Goal: Task Accomplishment & Management: Use online tool/utility

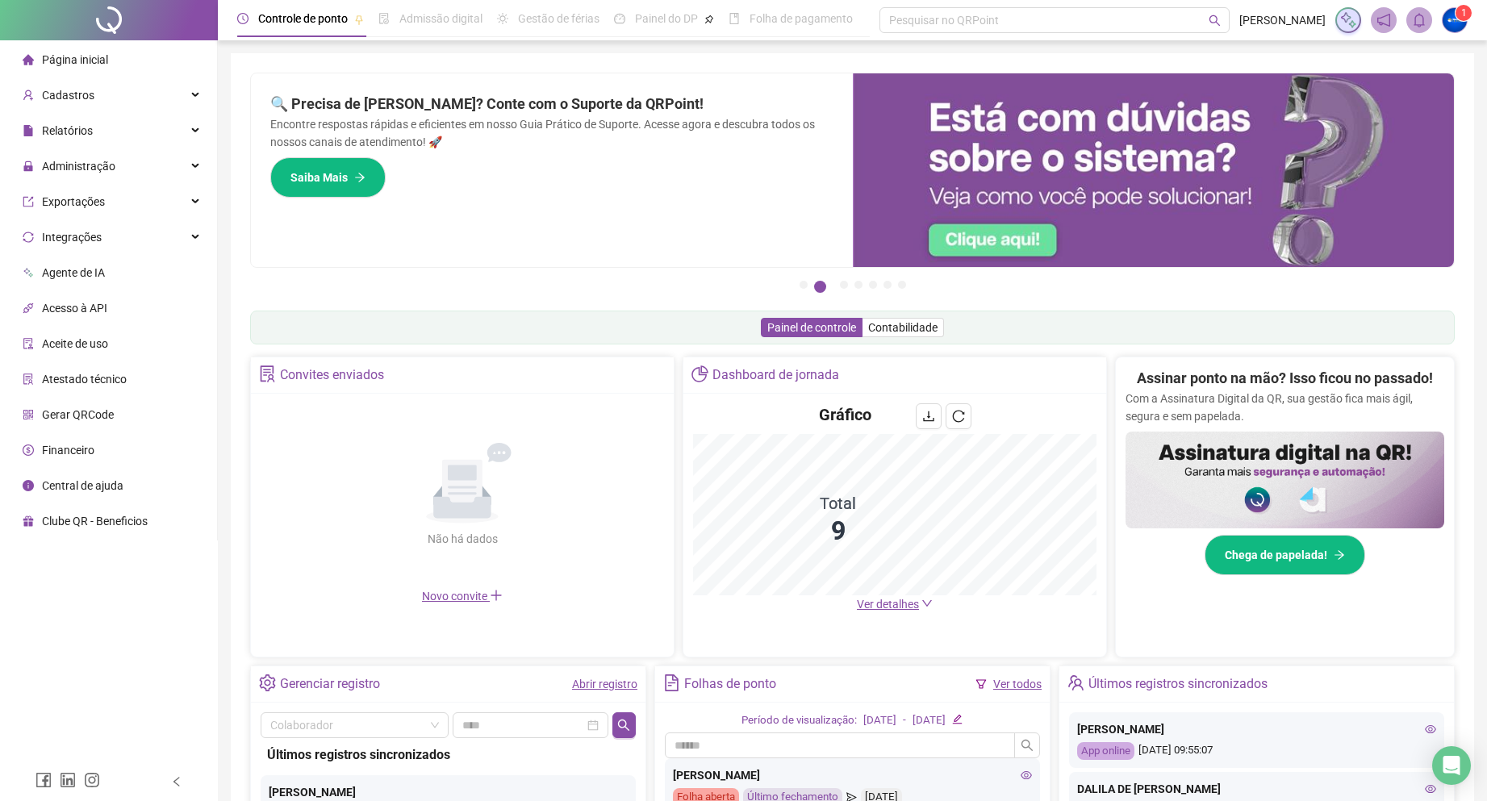
click at [111, 165] on span "Administração" at bounding box center [78, 166] width 73 height 13
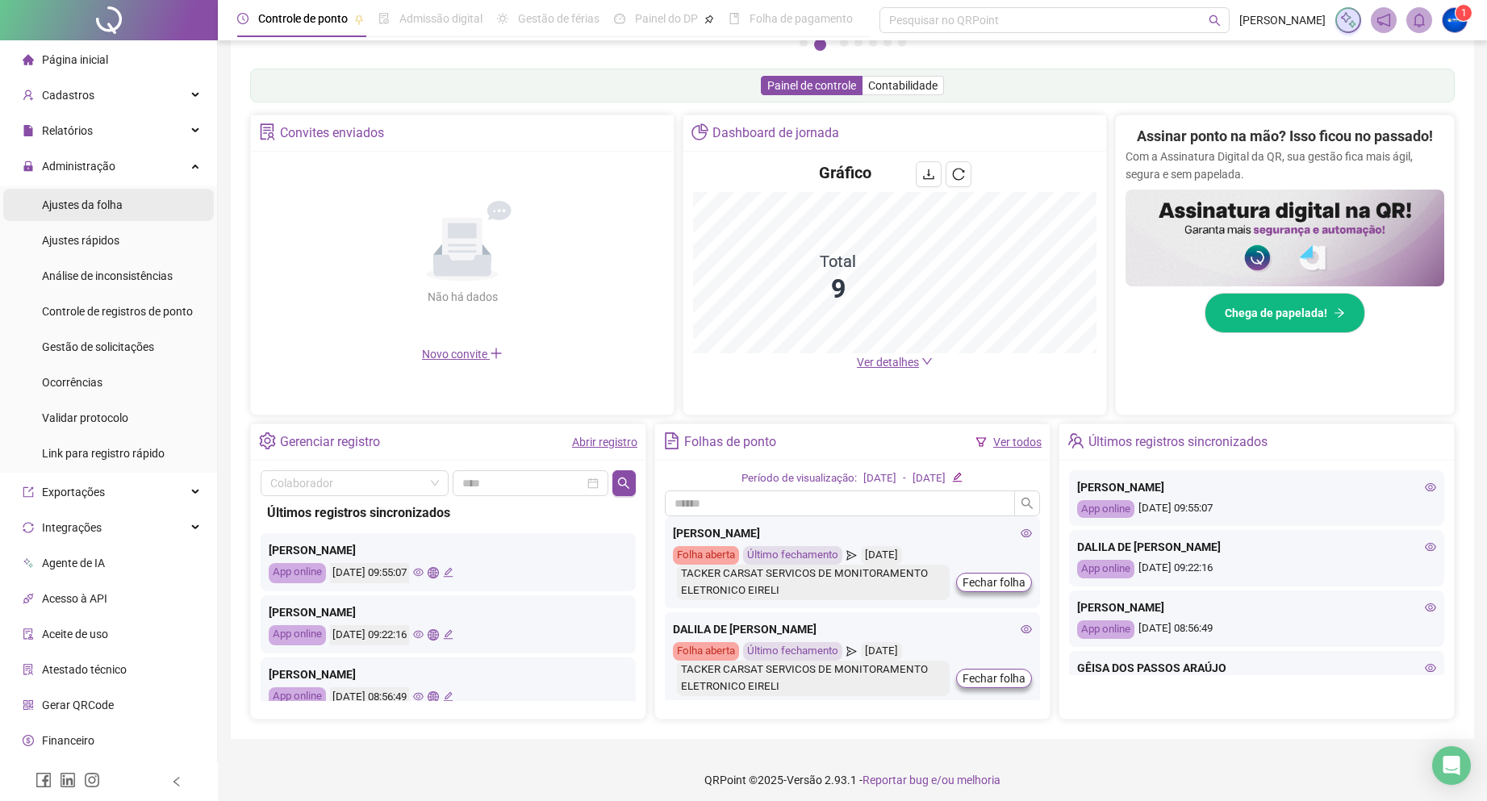
click at [102, 207] on span "Ajustes da folha" at bounding box center [82, 204] width 81 height 13
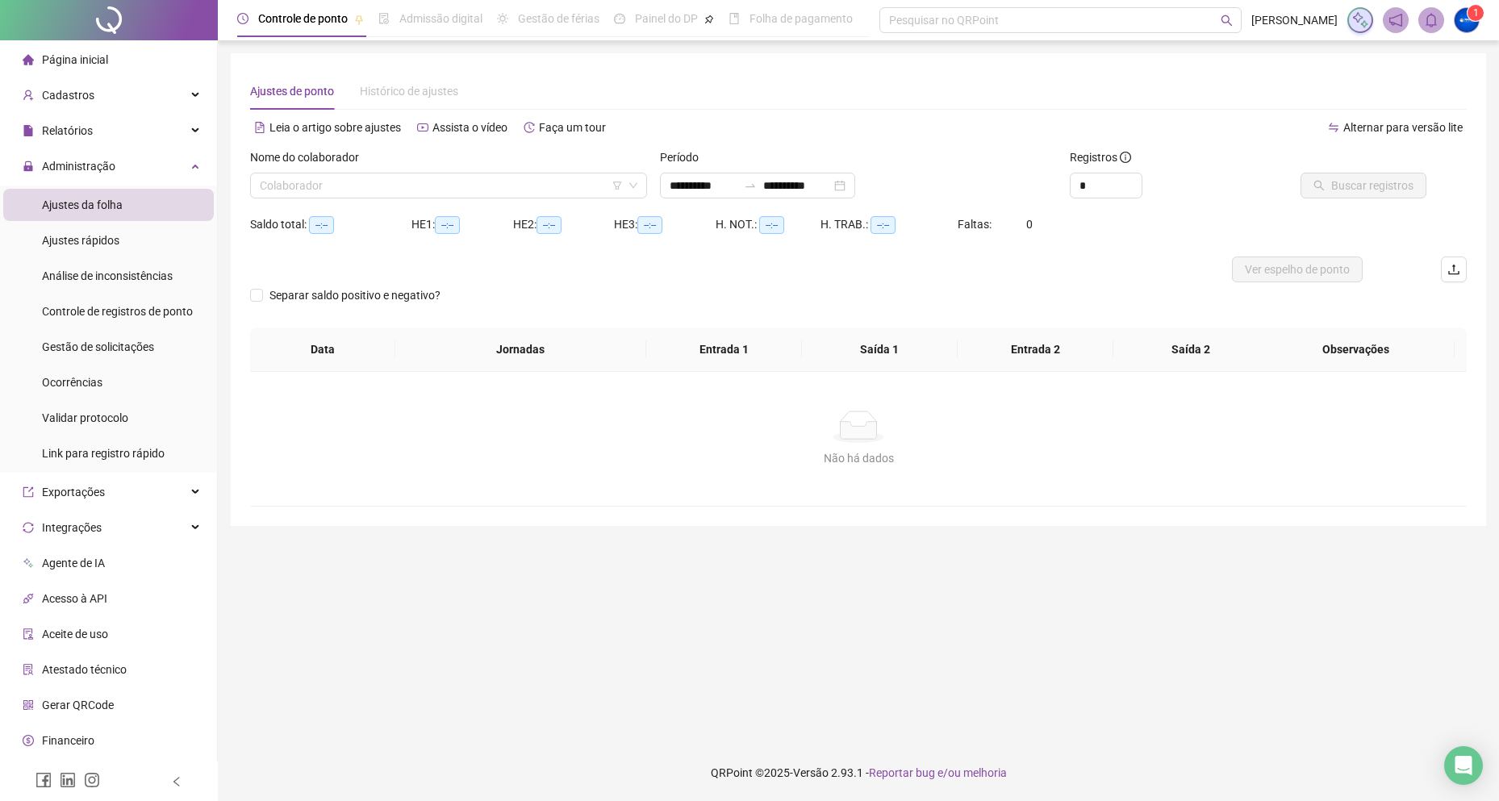
type input "**********"
click at [515, 182] on input "search" at bounding box center [441, 185] width 363 height 24
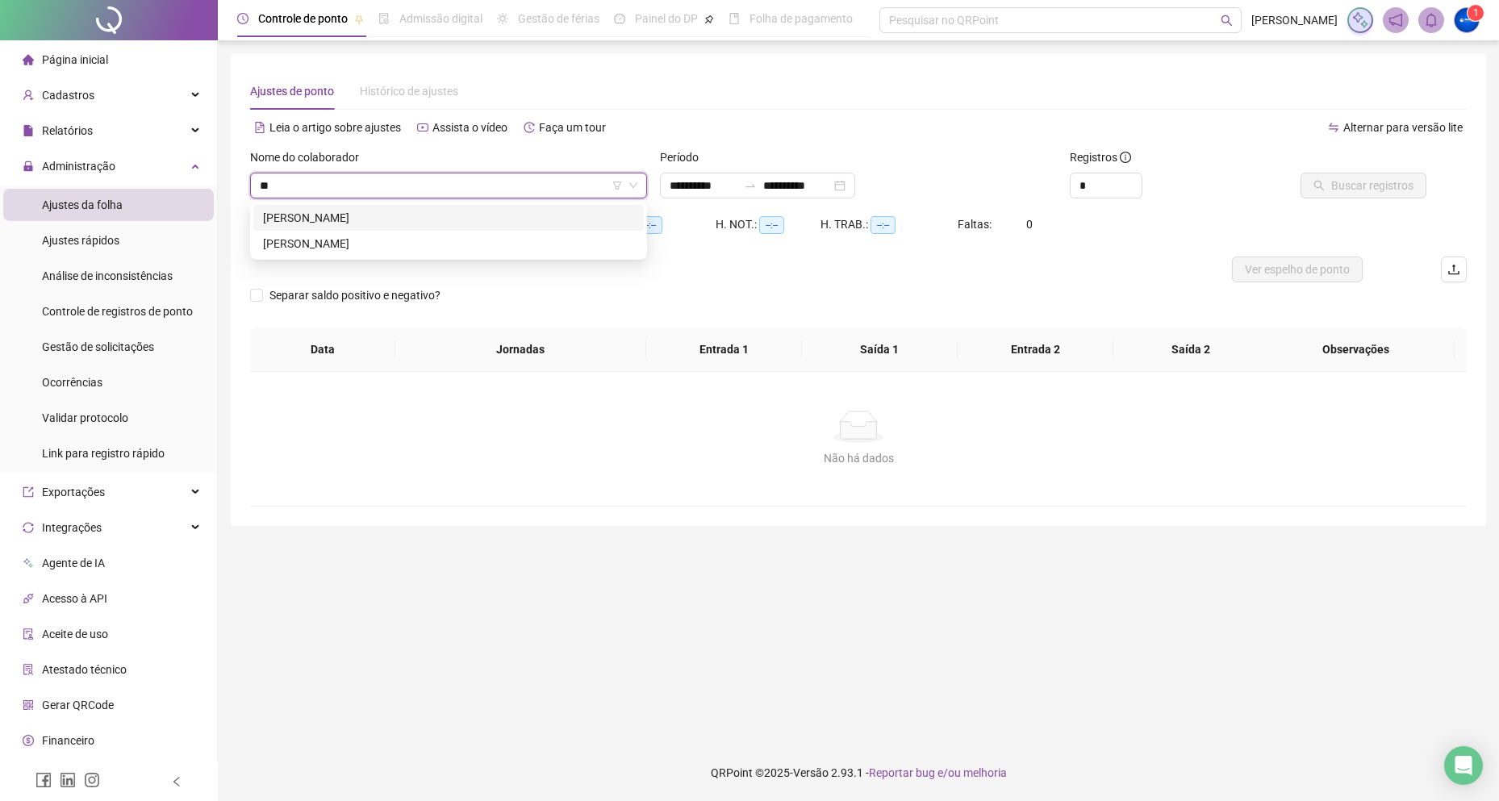
type input "*"
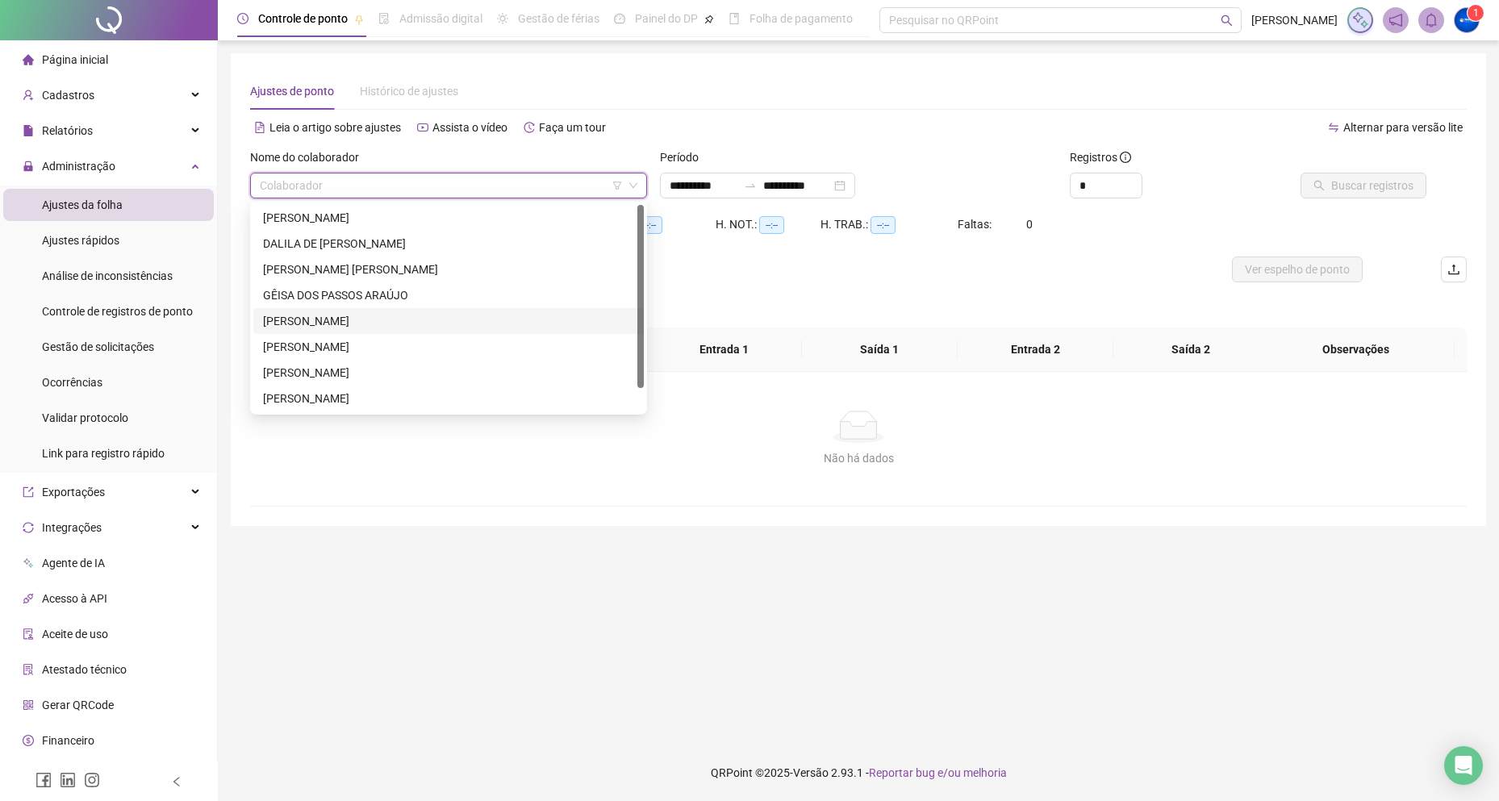
scroll to position [26, 0]
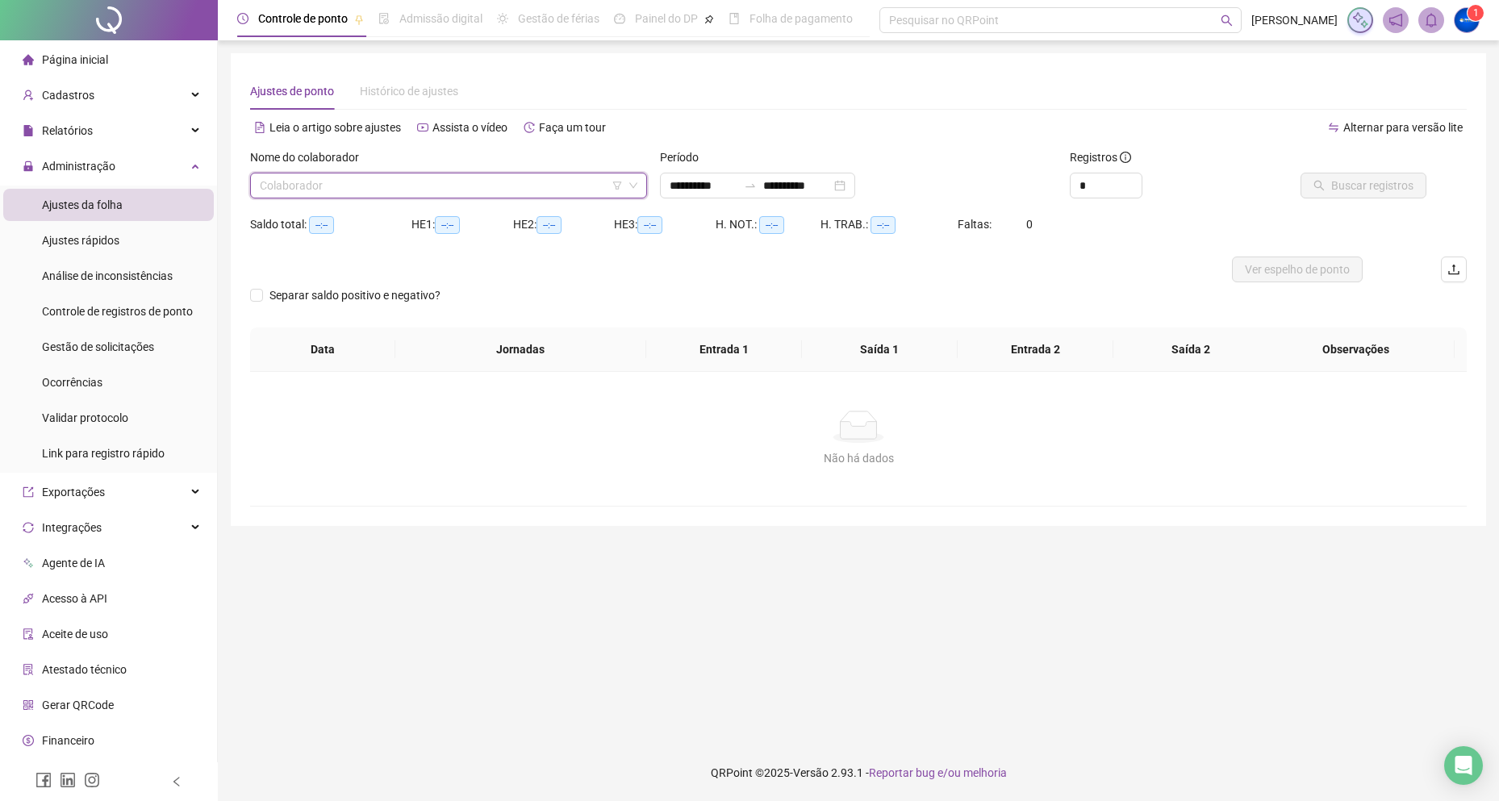
click at [334, 191] on input "search" at bounding box center [441, 185] width 363 height 24
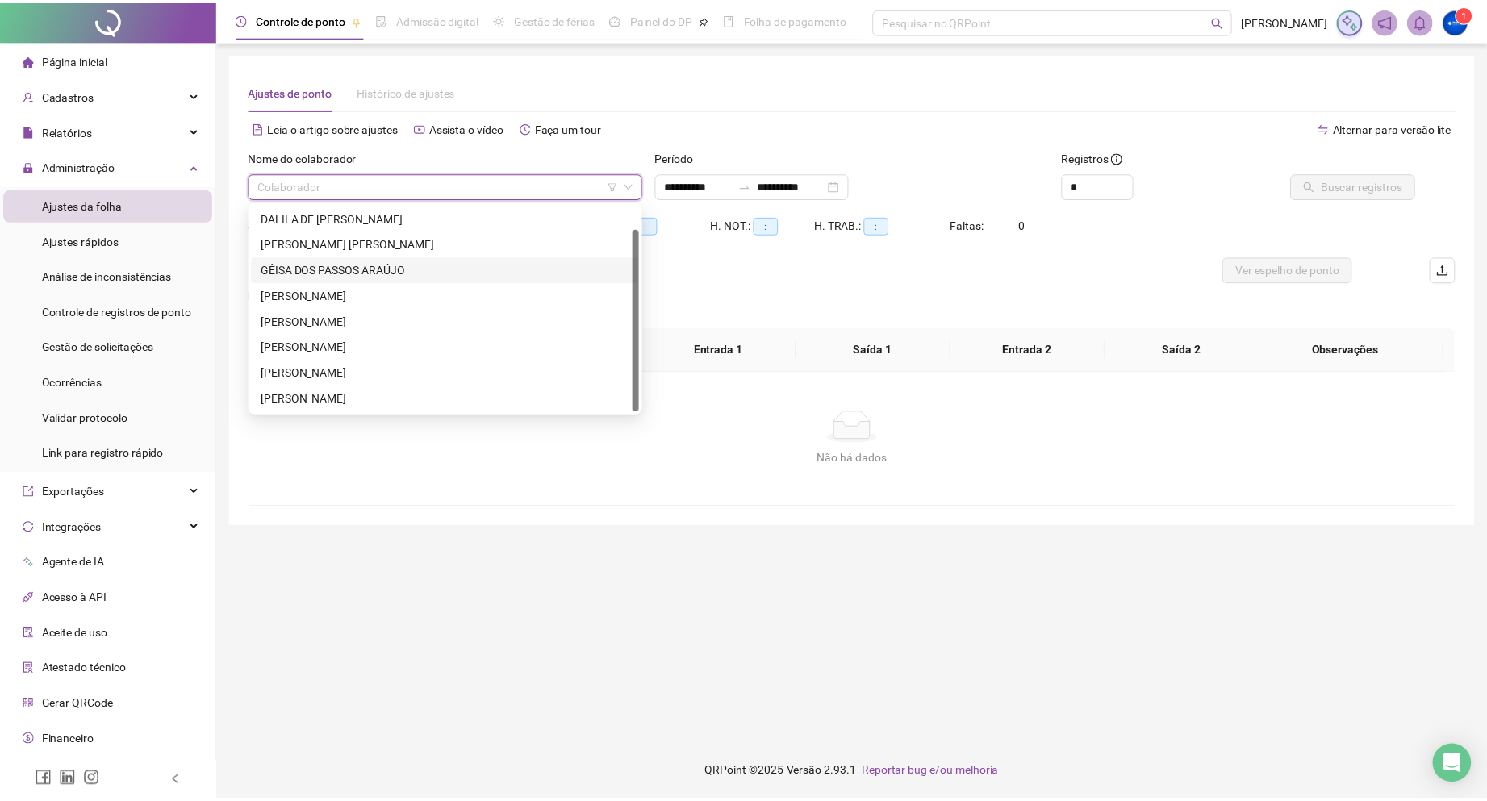
scroll to position [0, 0]
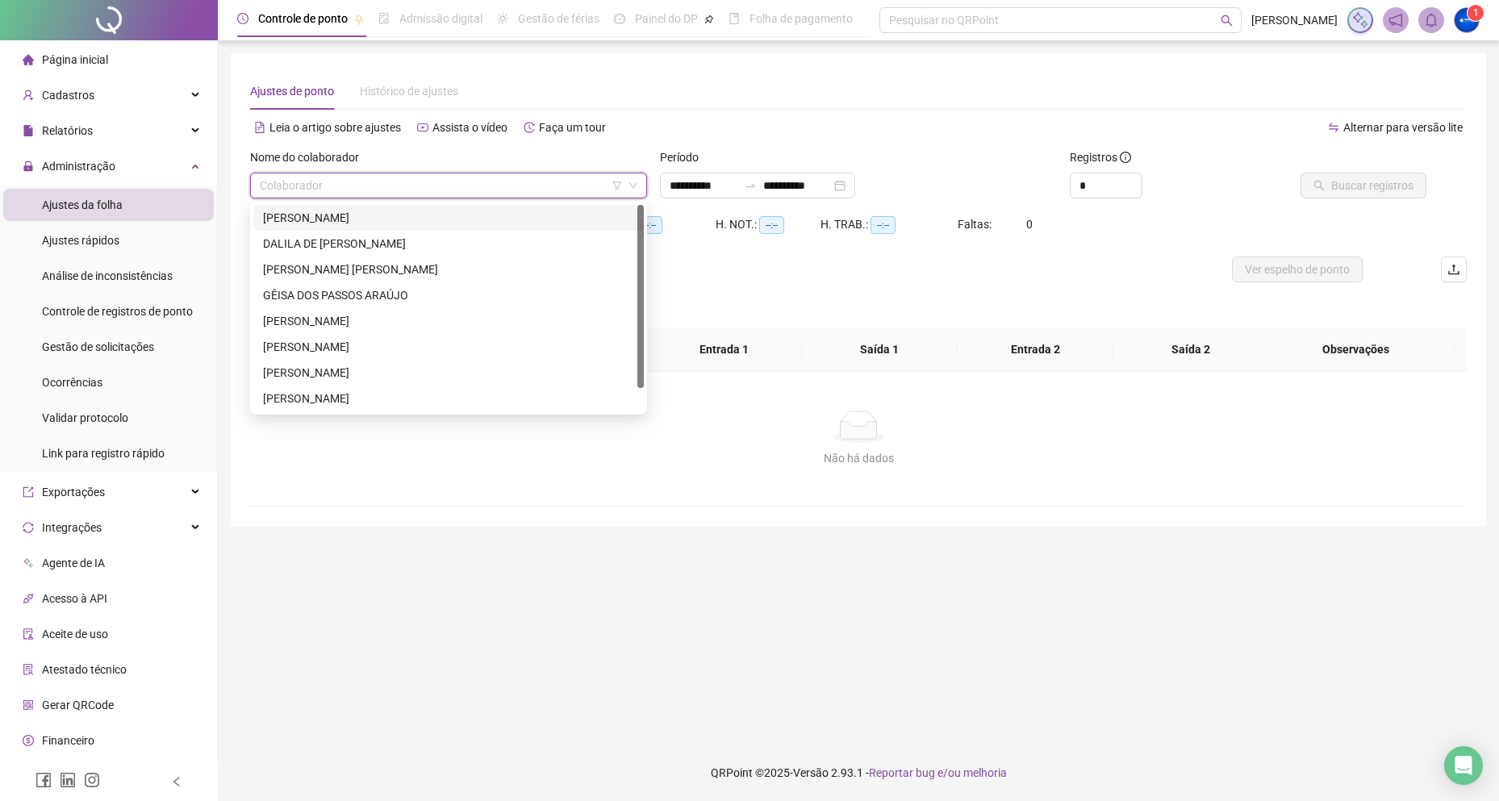
click at [364, 220] on div "[PERSON_NAME]" at bounding box center [448, 218] width 371 height 18
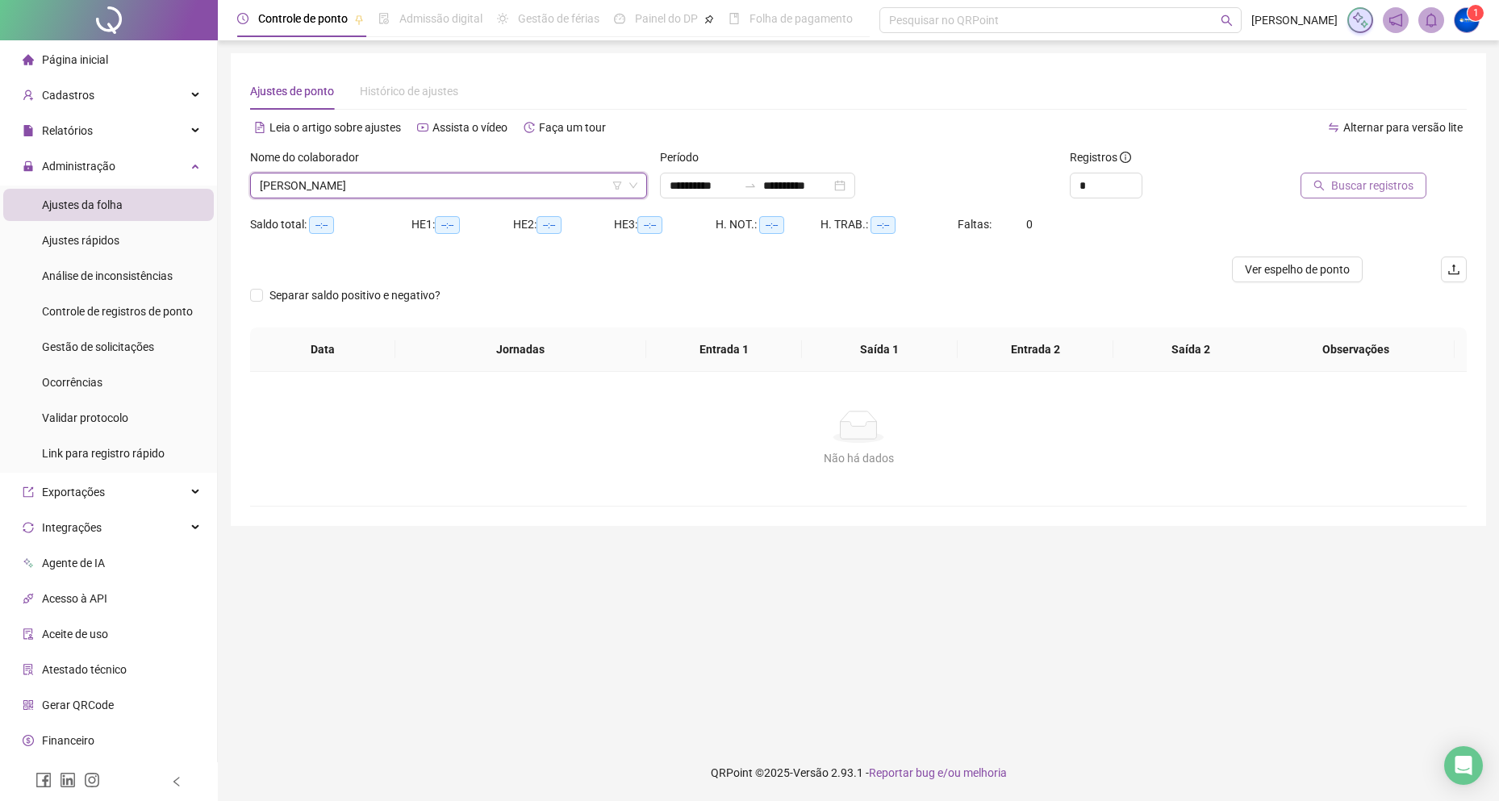
click at [1371, 184] on span "Buscar registros" at bounding box center [1372, 186] width 82 height 18
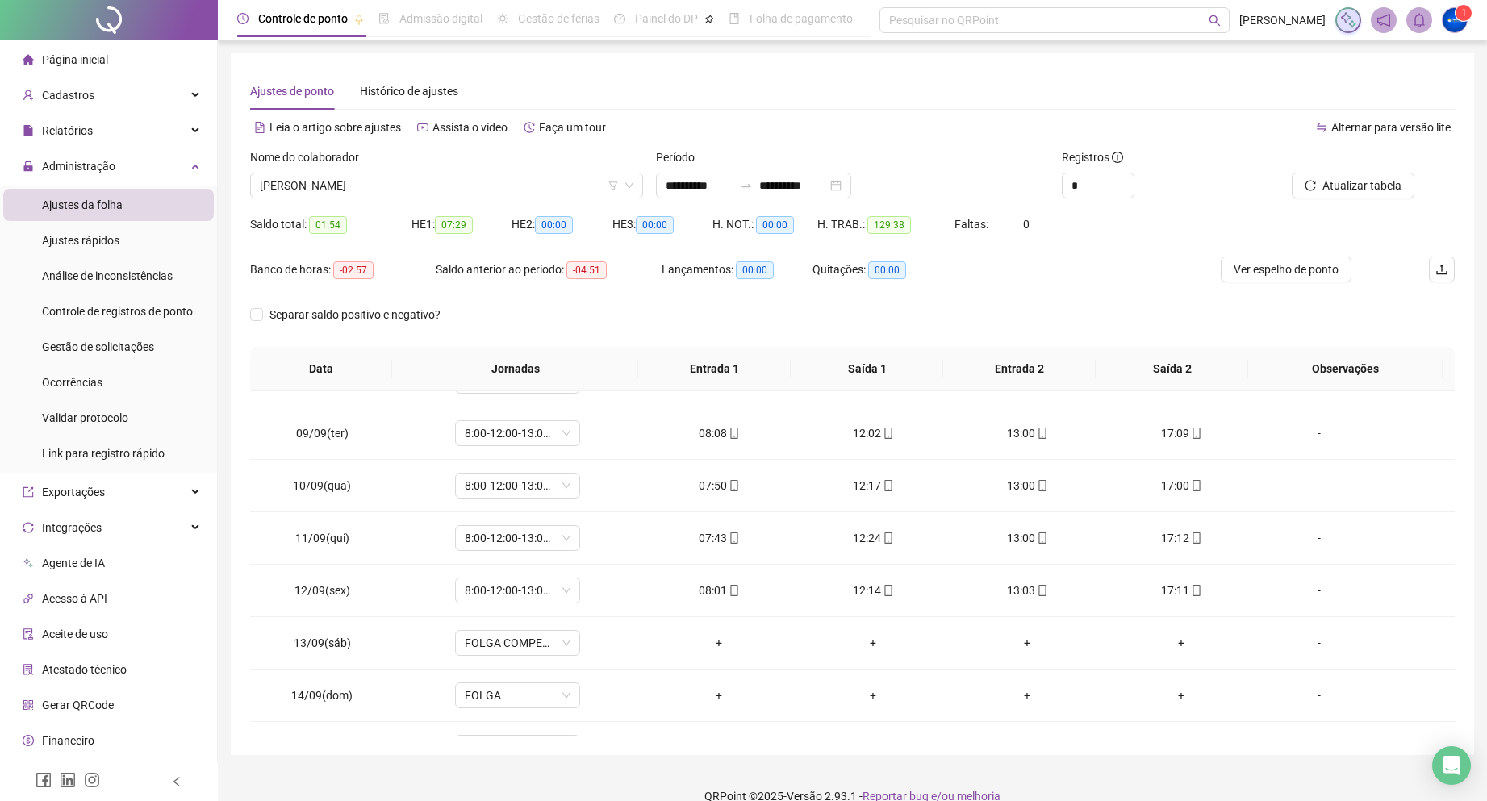
click at [1039, 302] on div "Separar saldo positivo e negativo?" at bounding box center [852, 324] width 1204 height 45
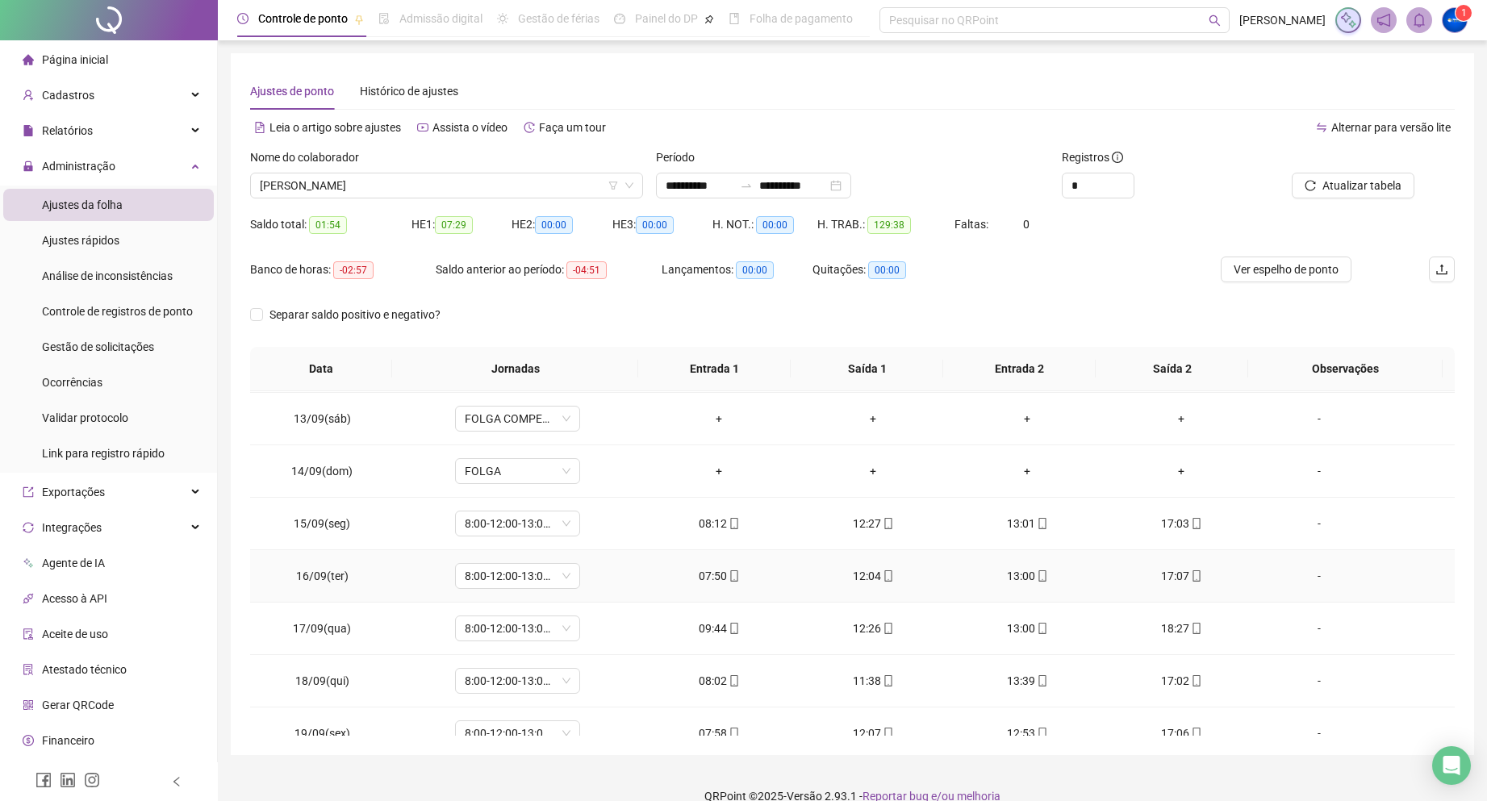
scroll to position [652, 0]
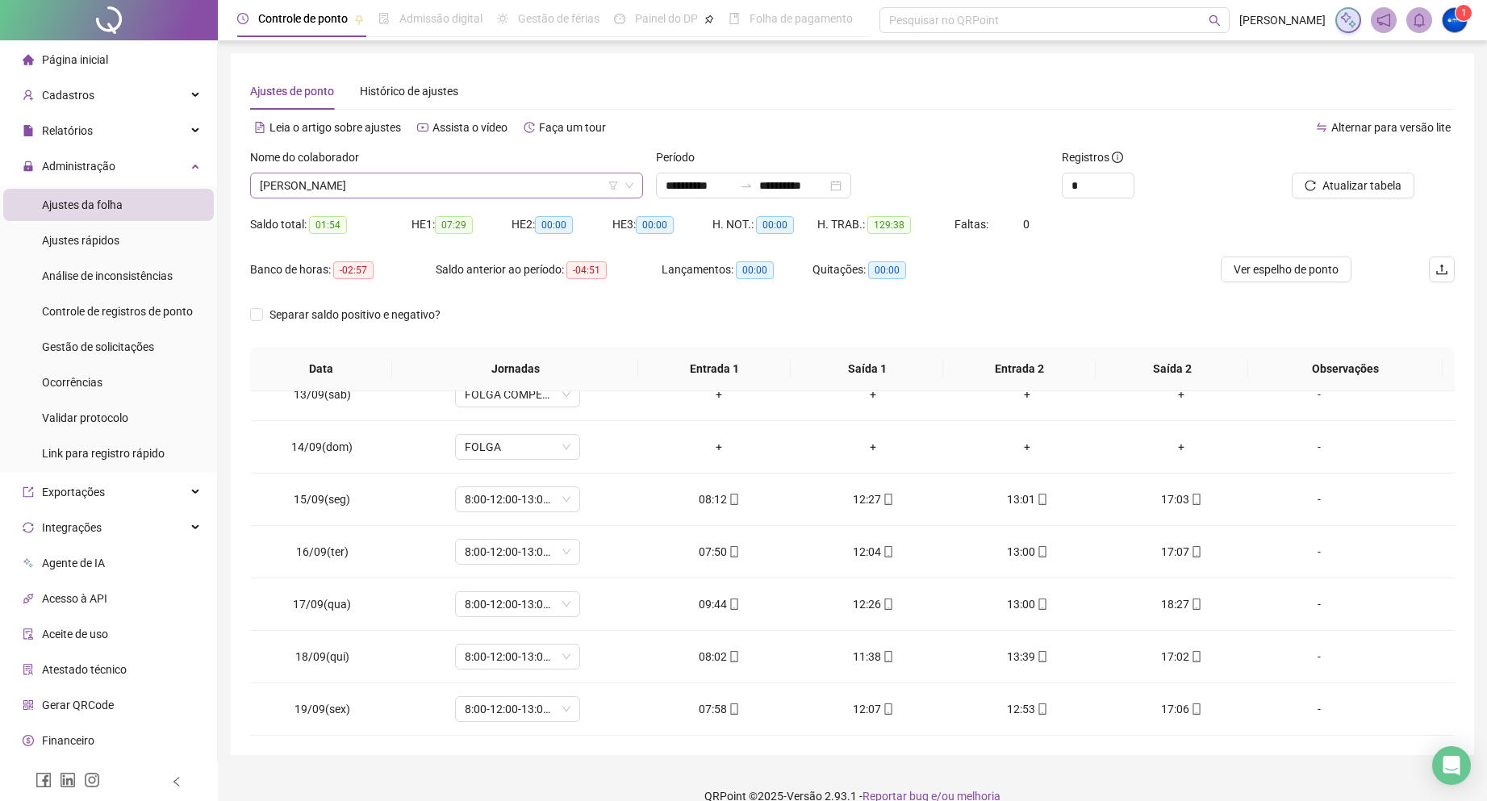
click at [362, 188] on span "[PERSON_NAME]" at bounding box center [446, 185] width 373 height 24
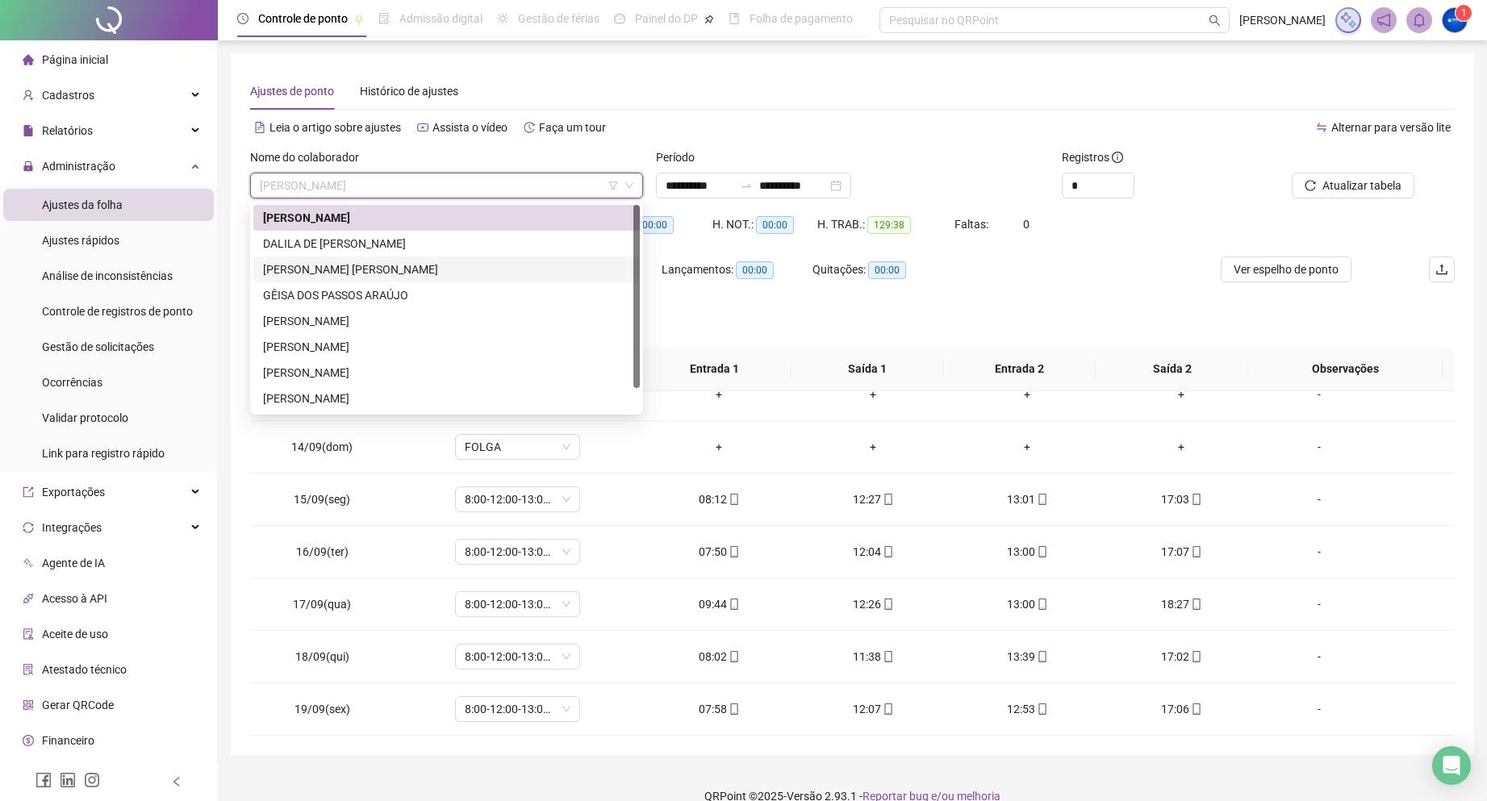
click at [395, 269] on div "[PERSON_NAME] [PERSON_NAME]" at bounding box center [446, 270] width 367 height 18
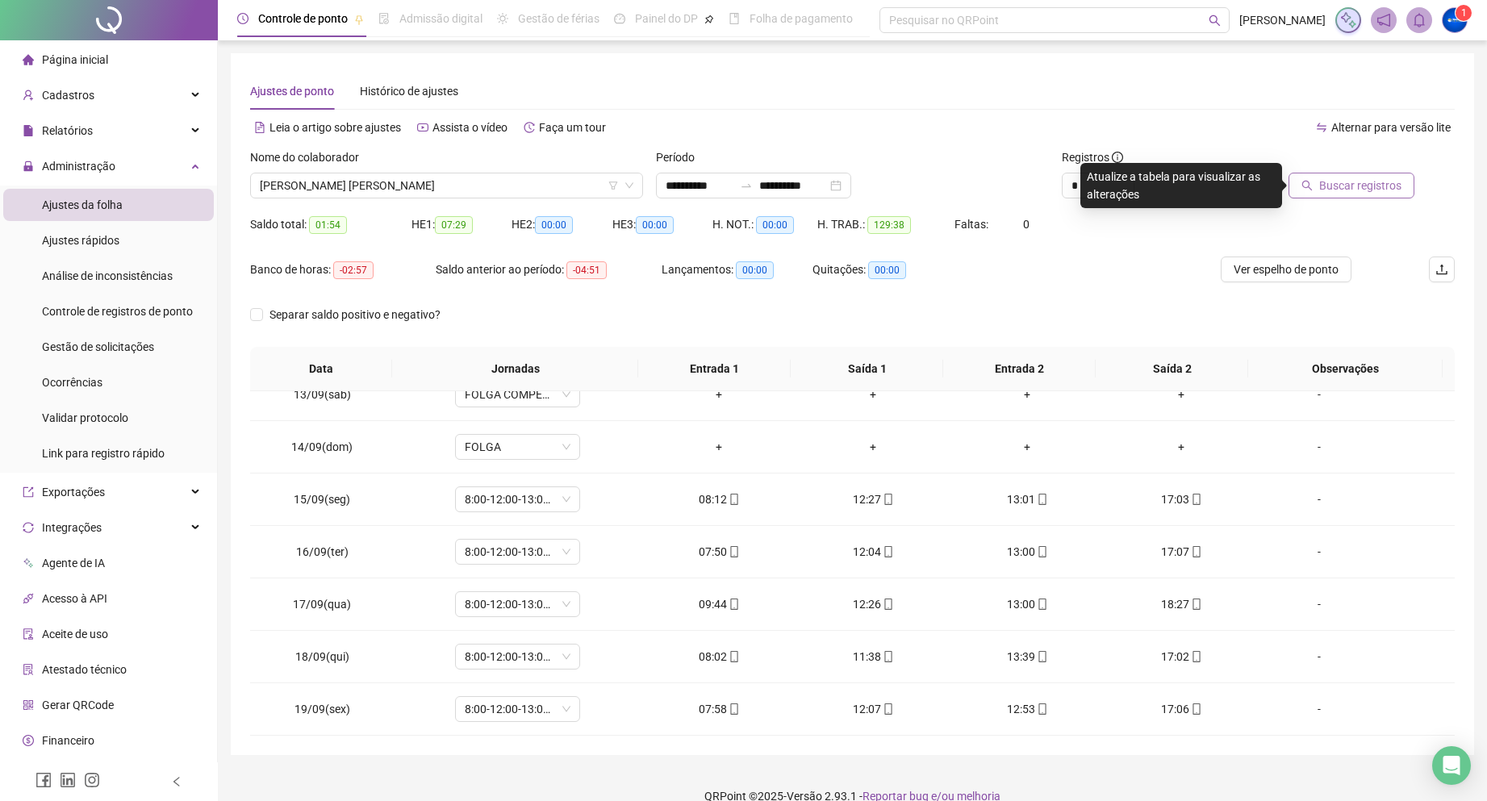
click at [1334, 184] on span "Buscar registros" at bounding box center [1360, 186] width 82 height 18
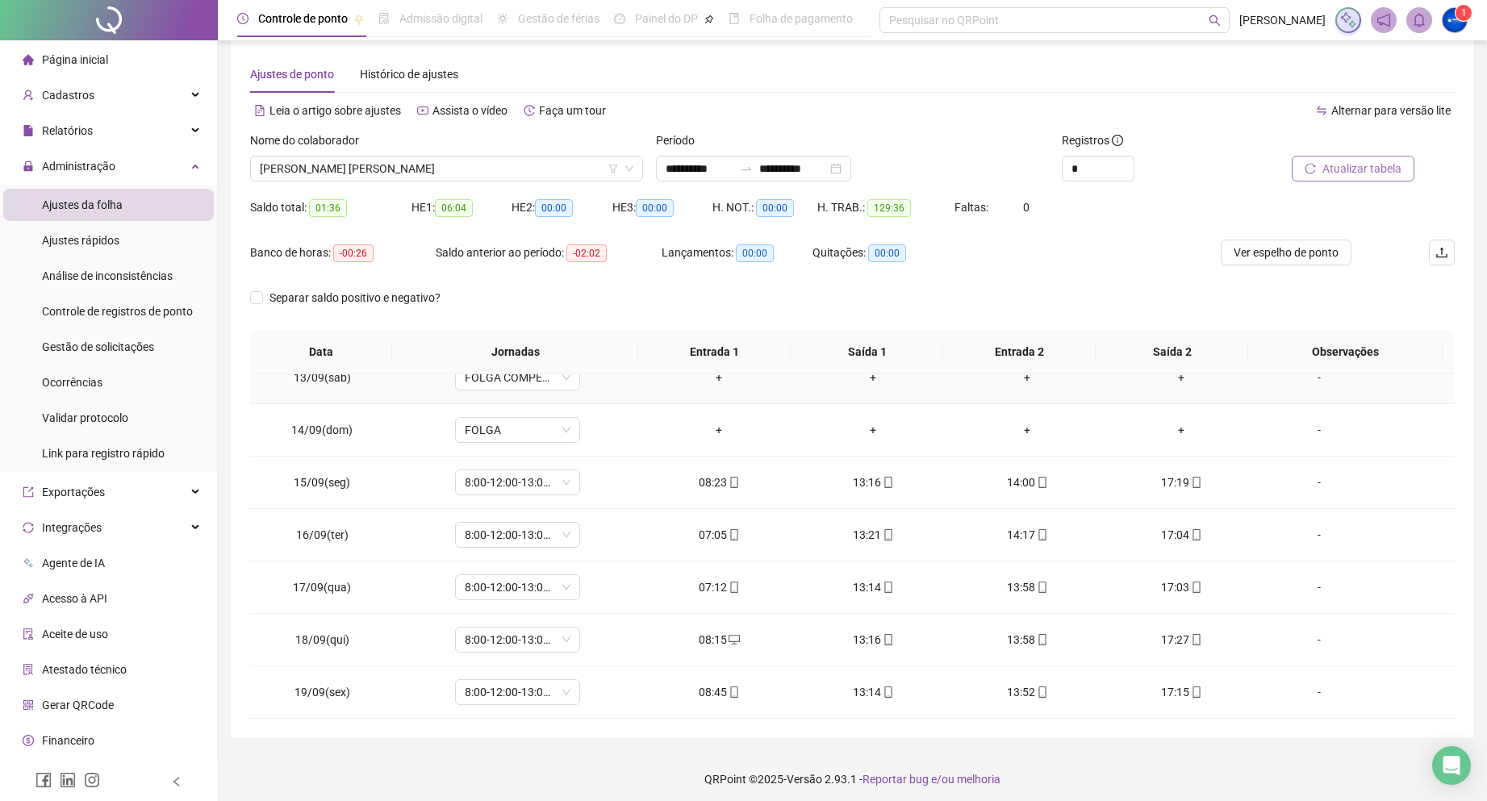
scroll to position [23, 0]
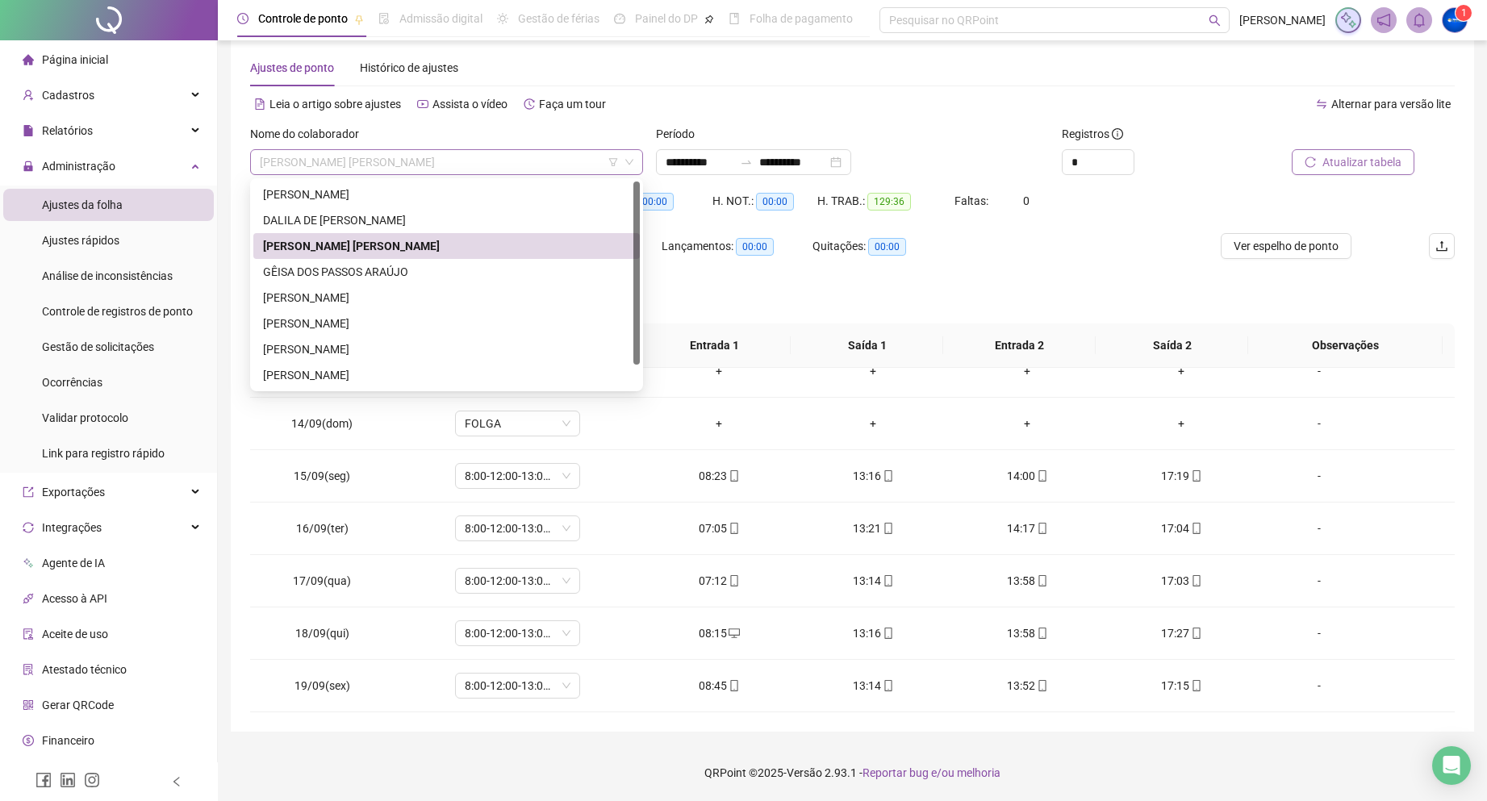
click at [378, 165] on span "[PERSON_NAME] [PERSON_NAME]" at bounding box center [446, 162] width 373 height 24
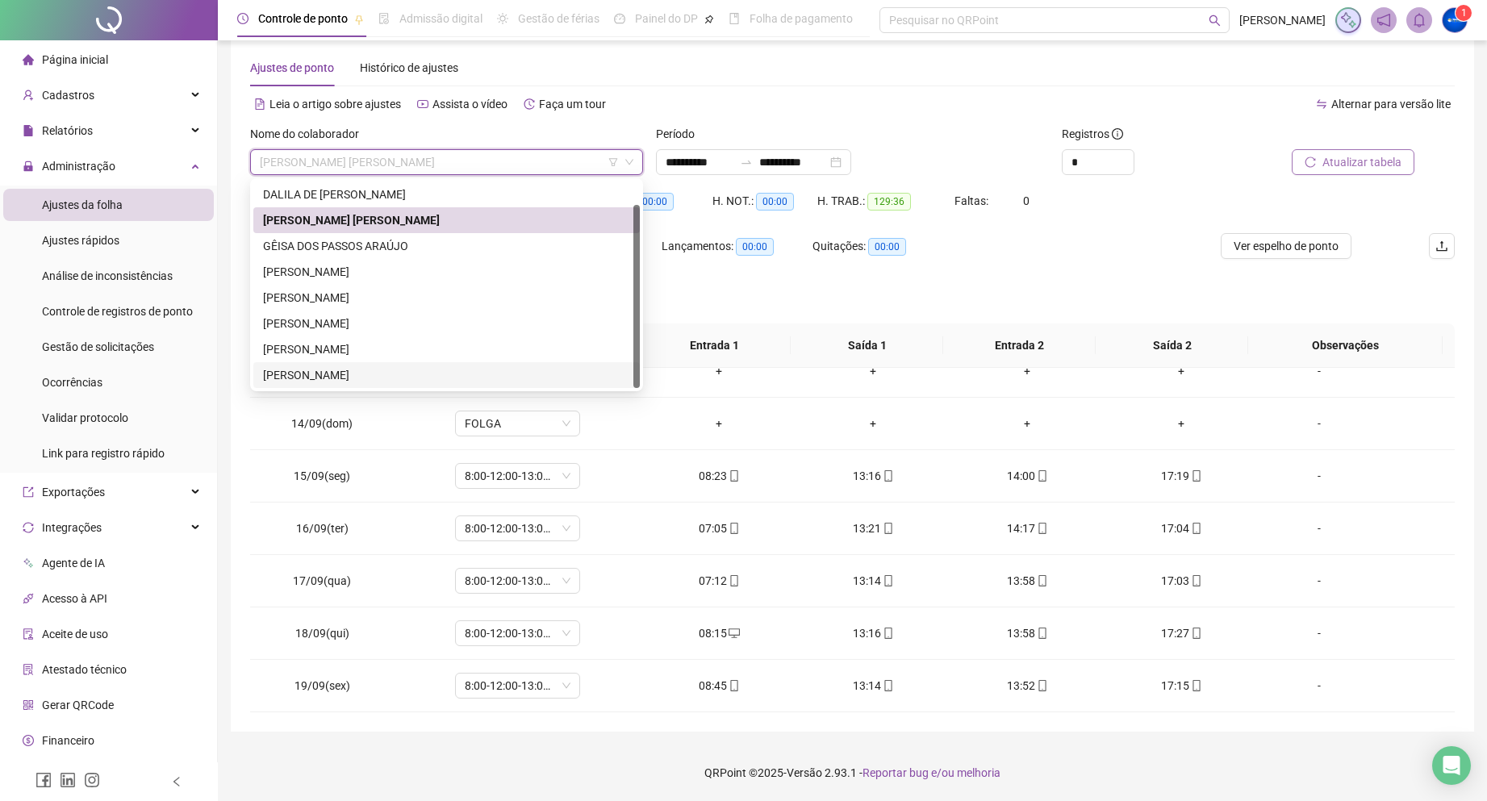
click at [332, 377] on div "[PERSON_NAME]" at bounding box center [446, 375] width 367 height 18
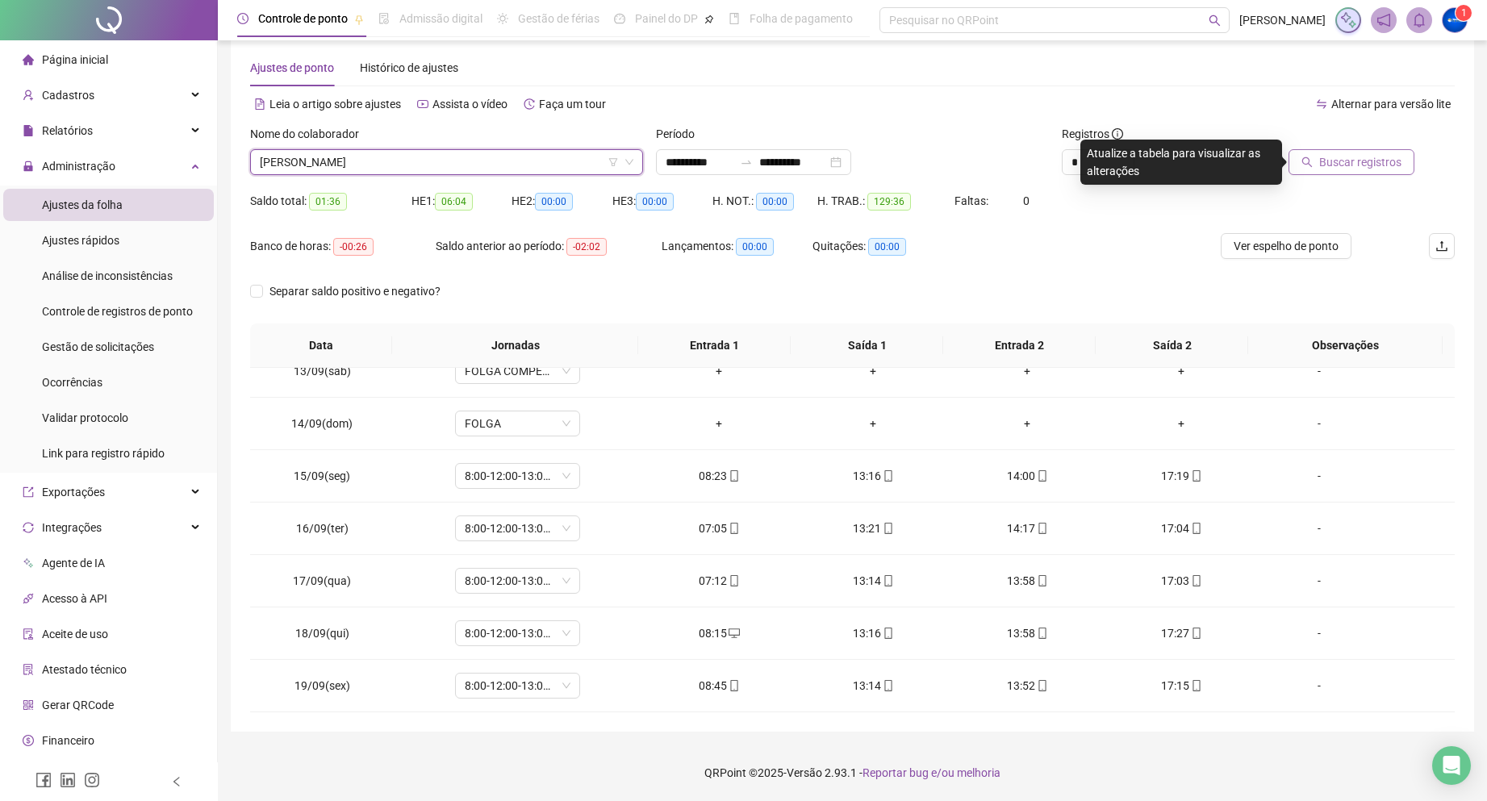
click at [1351, 159] on span "Buscar registros" at bounding box center [1360, 162] width 82 height 18
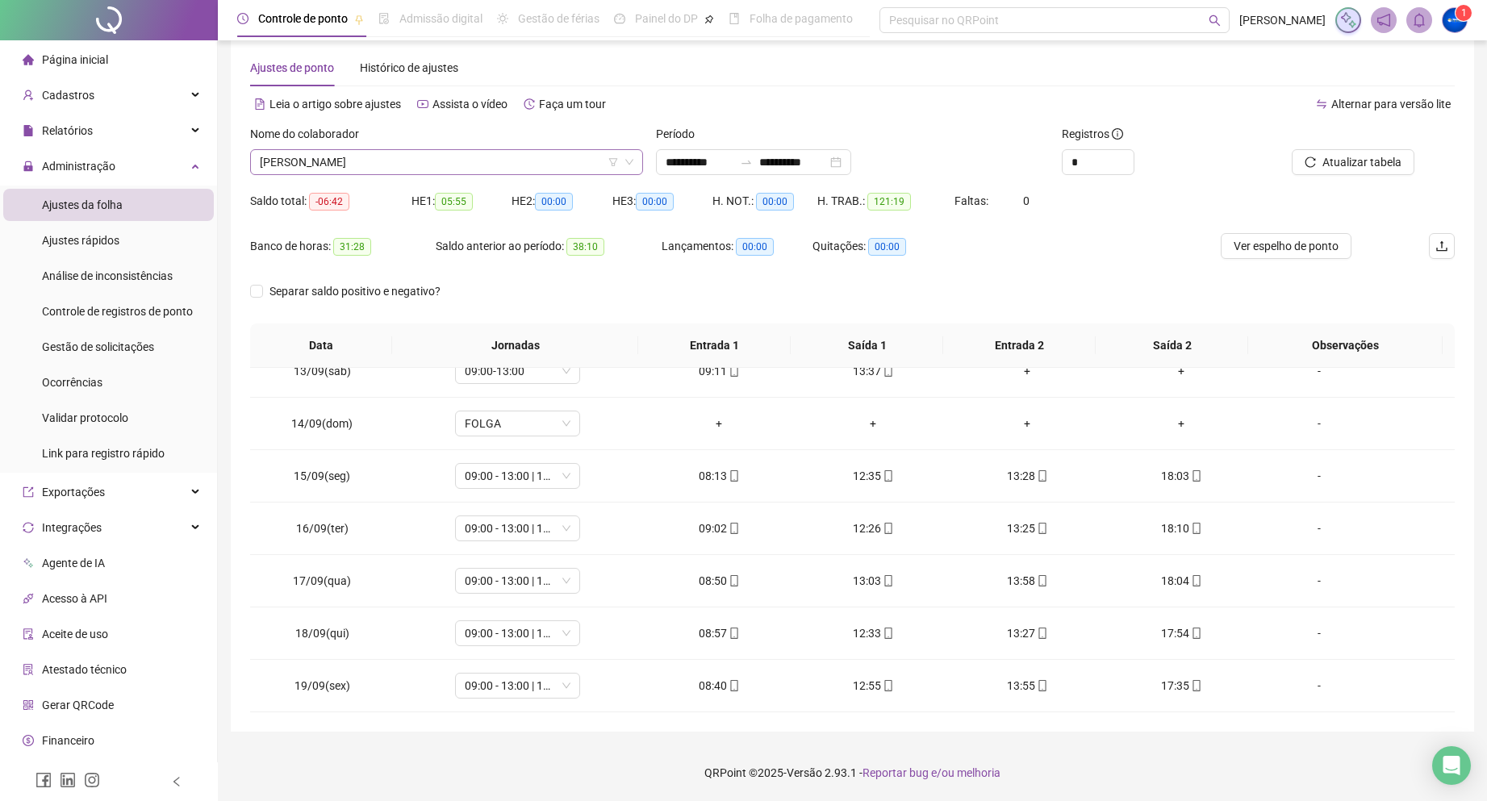
click at [469, 162] on span "[PERSON_NAME]" at bounding box center [446, 162] width 373 height 24
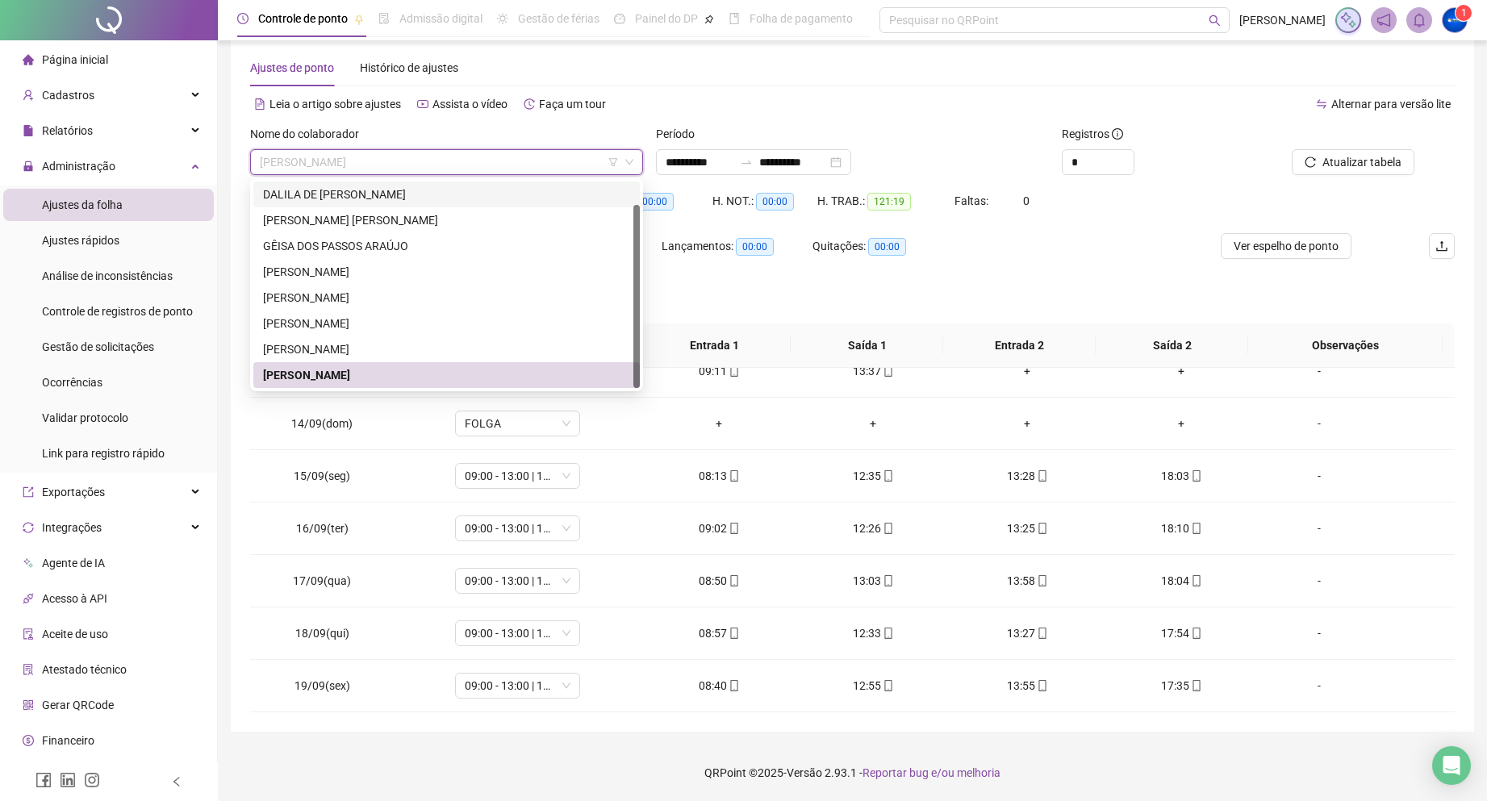
click at [335, 198] on div "DALILA DE [PERSON_NAME]" at bounding box center [446, 195] width 367 height 18
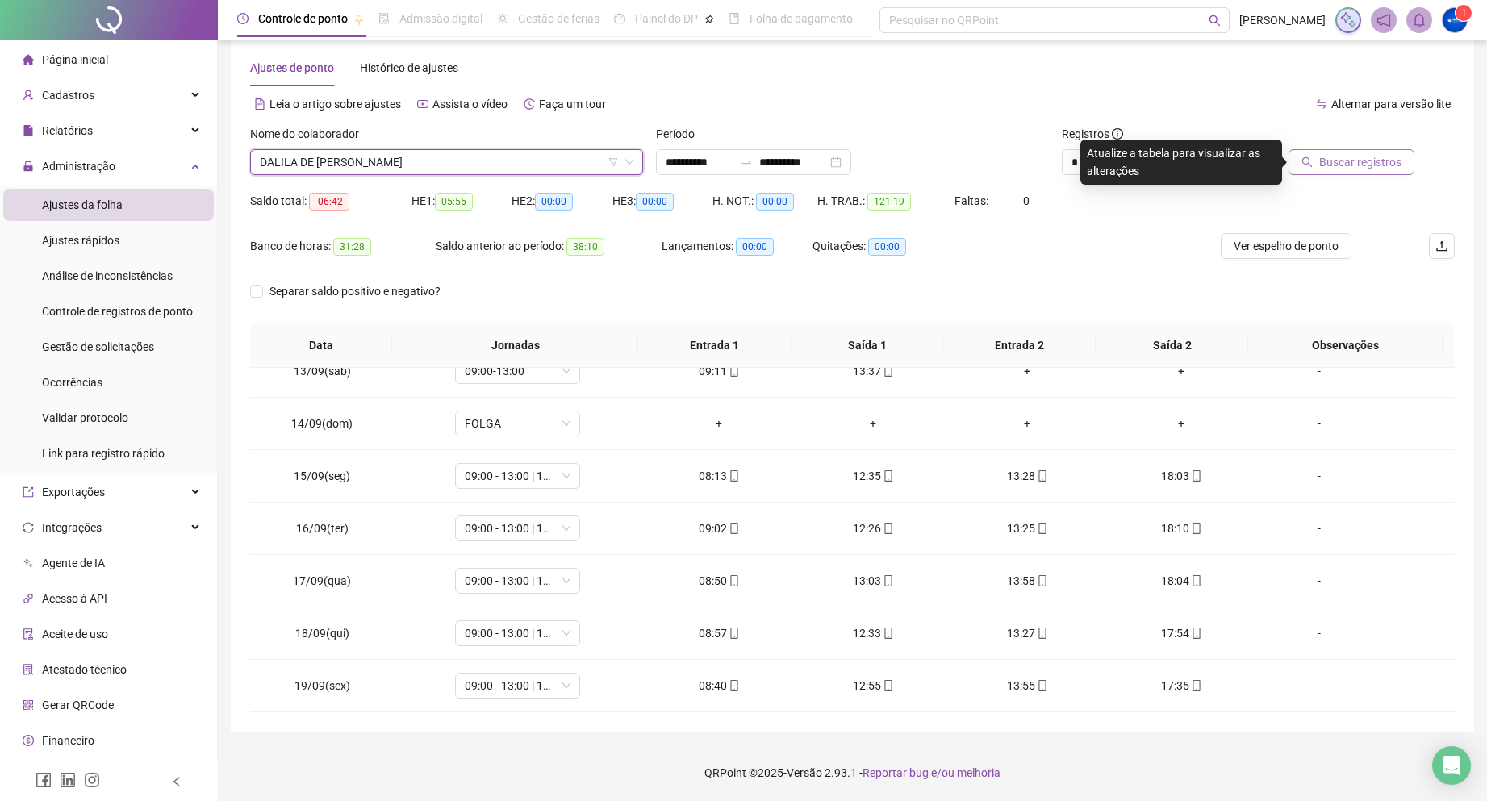
click at [1347, 159] on span "Buscar registros" at bounding box center [1360, 162] width 82 height 18
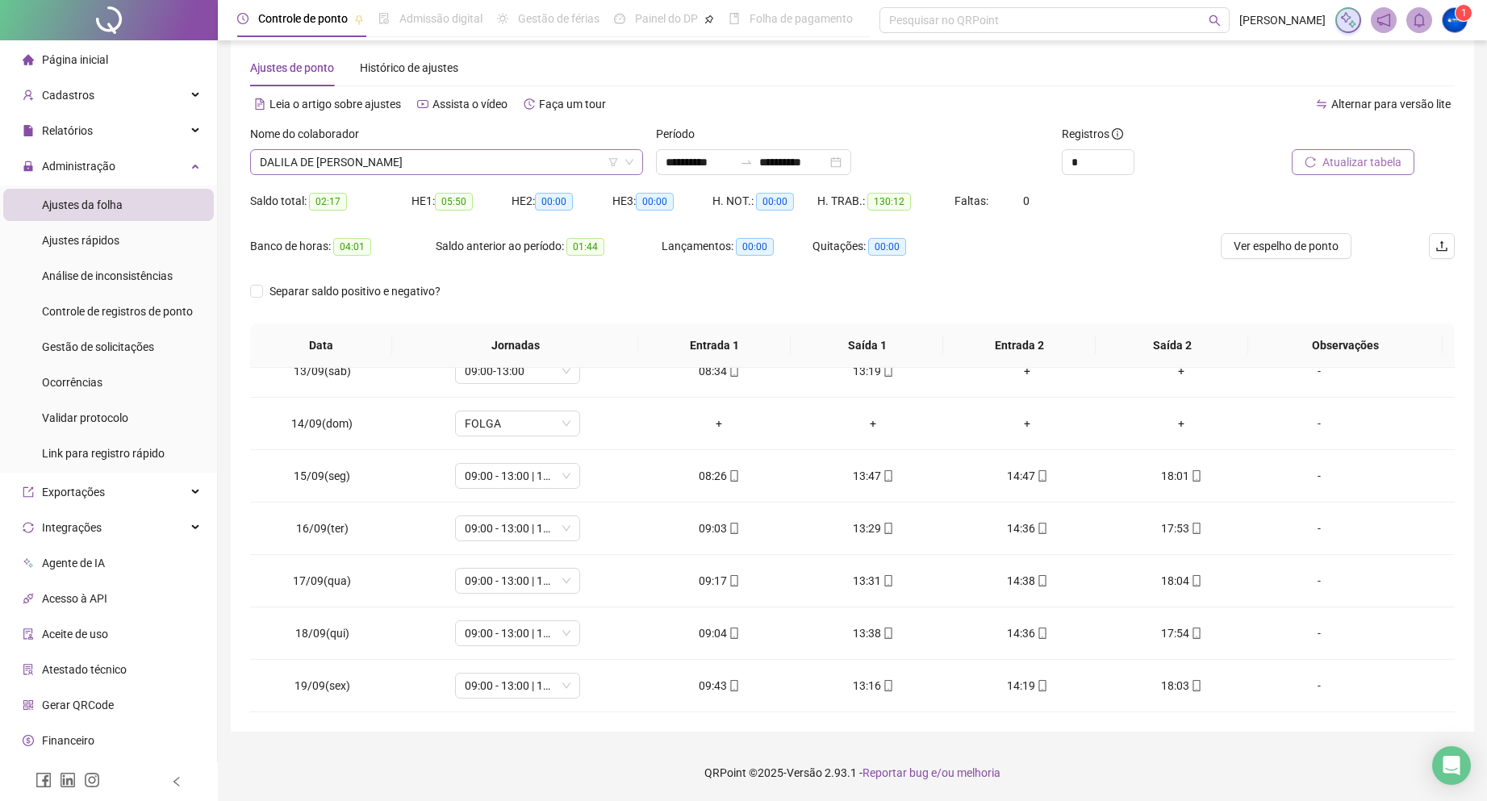
click at [427, 167] on span "DALILA DE [PERSON_NAME]" at bounding box center [446, 162] width 373 height 24
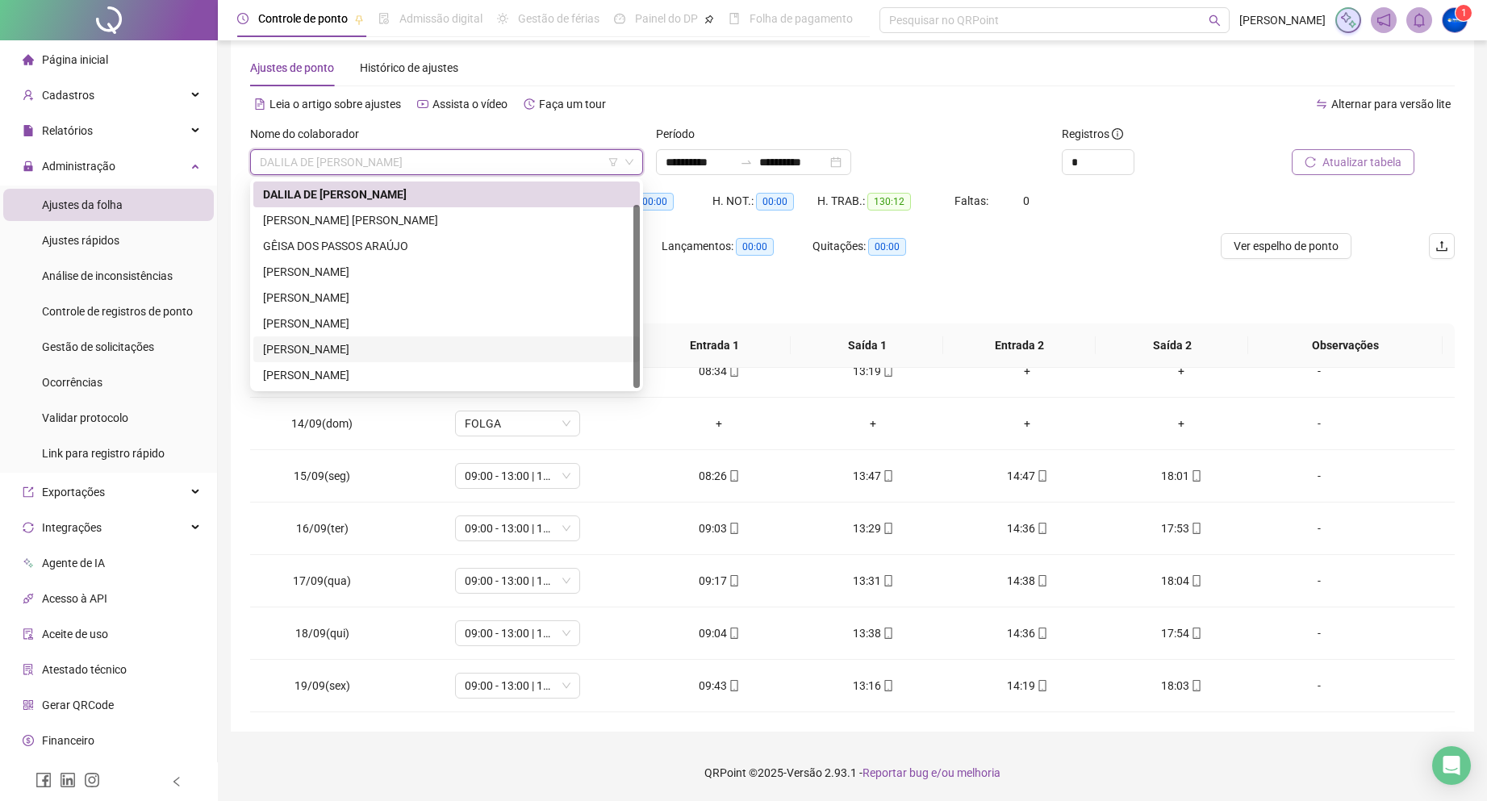
click at [386, 361] on div "[PERSON_NAME]" at bounding box center [446, 349] width 386 height 26
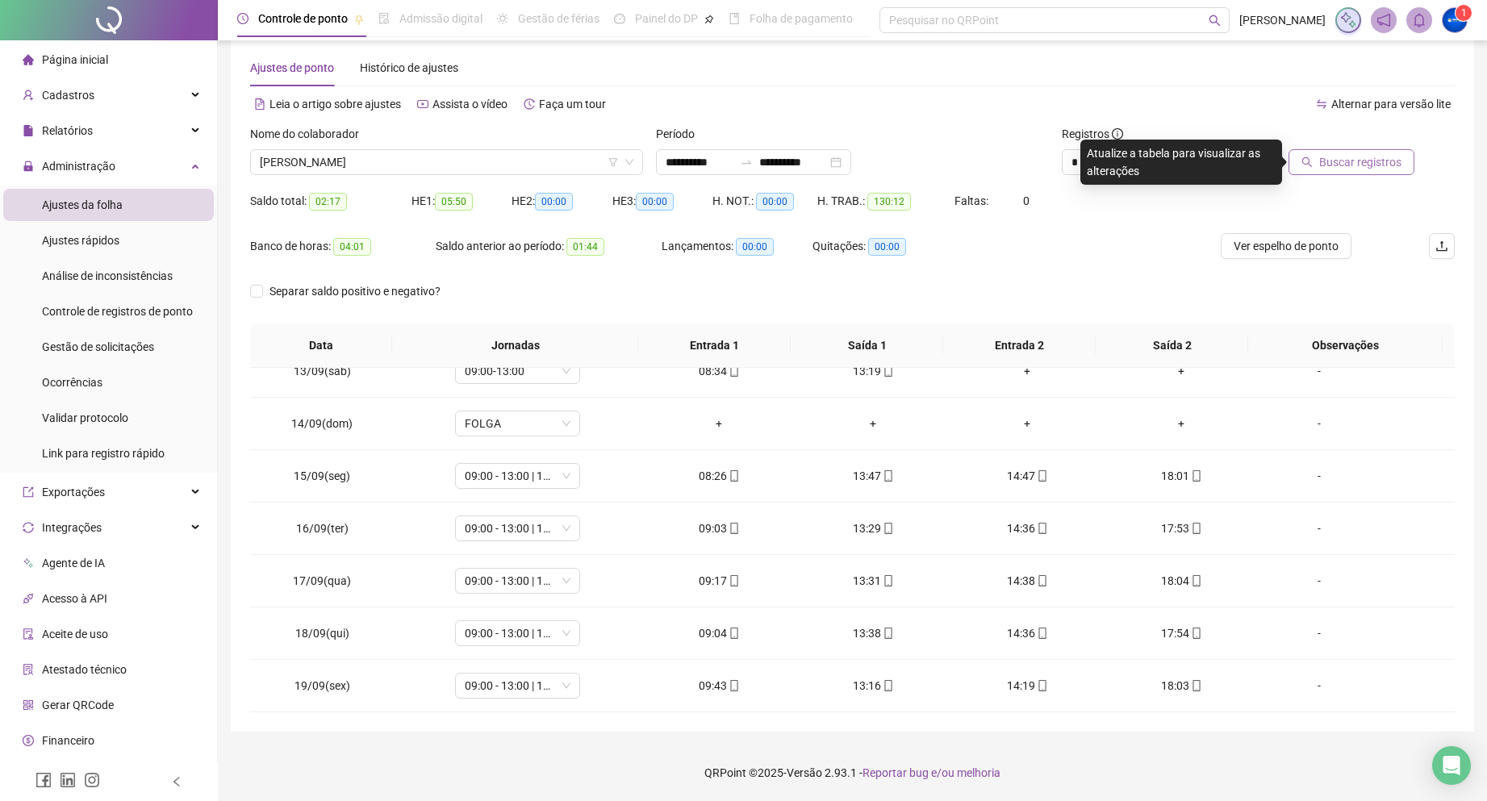
click at [1351, 169] on span "Buscar registros" at bounding box center [1360, 162] width 82 height 18
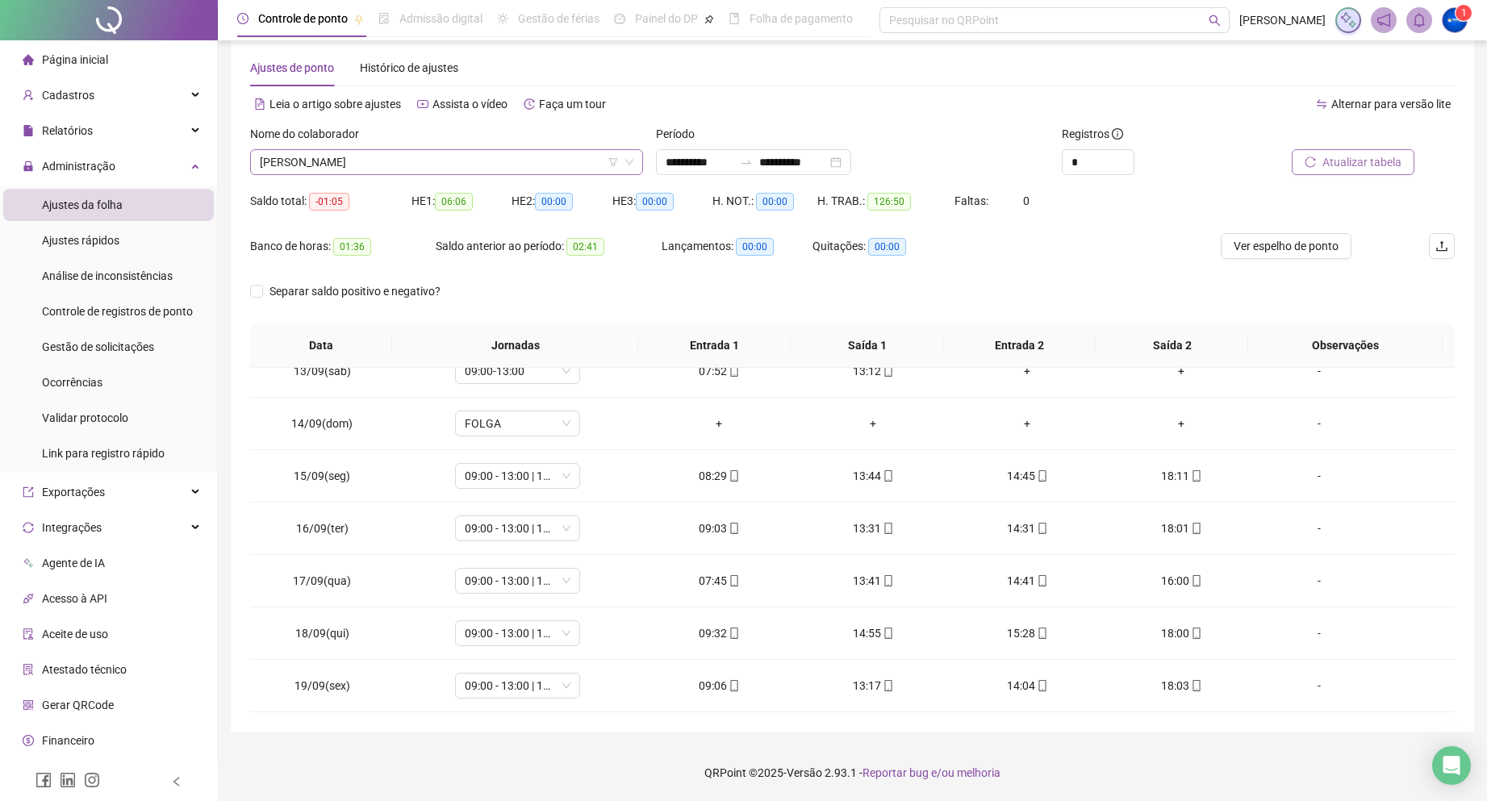
click at [436, 169] on span "[PERSON_NAME]" at bounding box center [446, 162] width 373 height 24
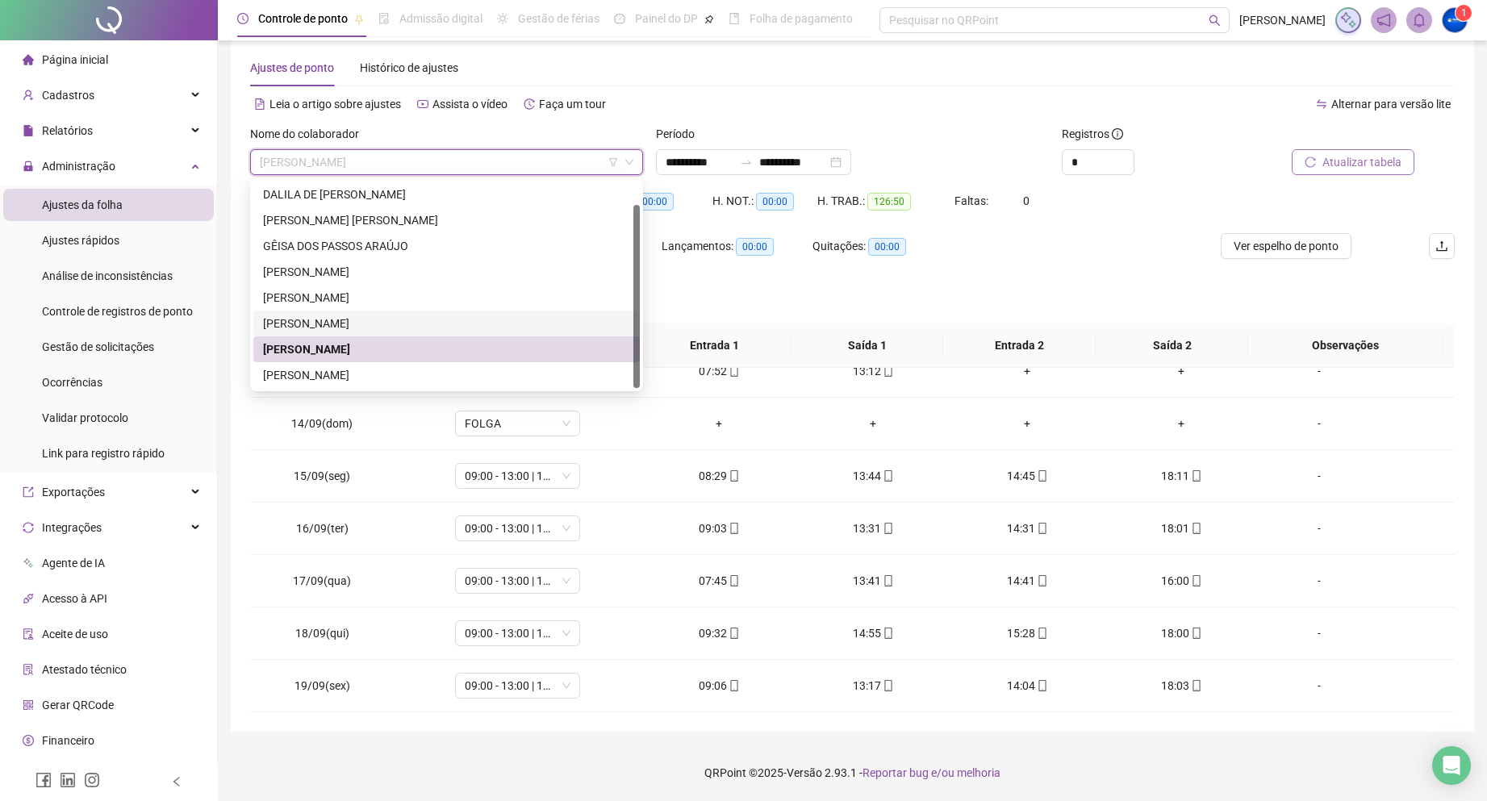
click at [353, 321] on div "[PERSON_NAME]" at bounding box center [446, 324] width 367 height 18
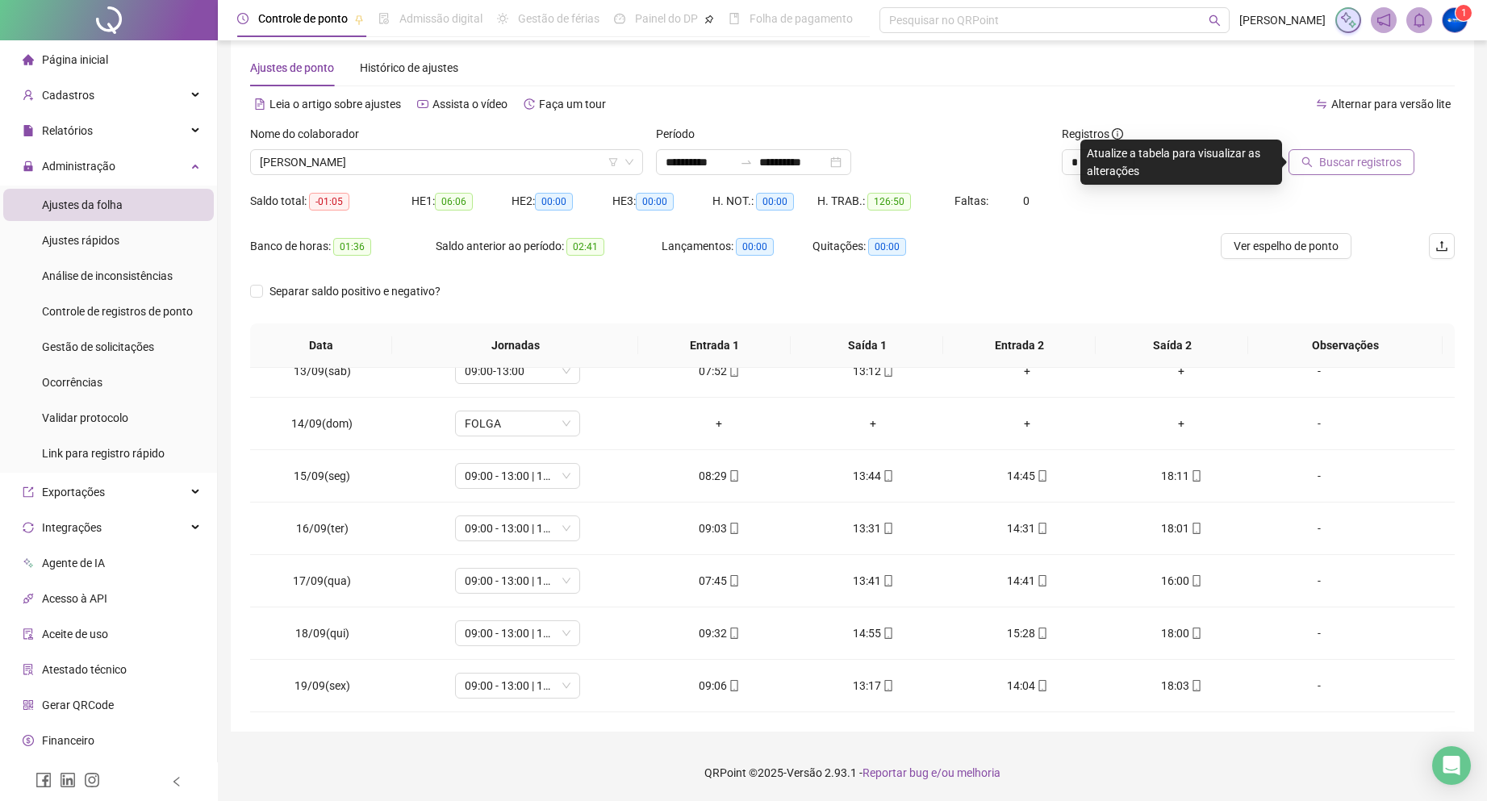
click at [1333, 161] on span "Buscar registros" at bounding box center [1360, 162] width 82 height 18
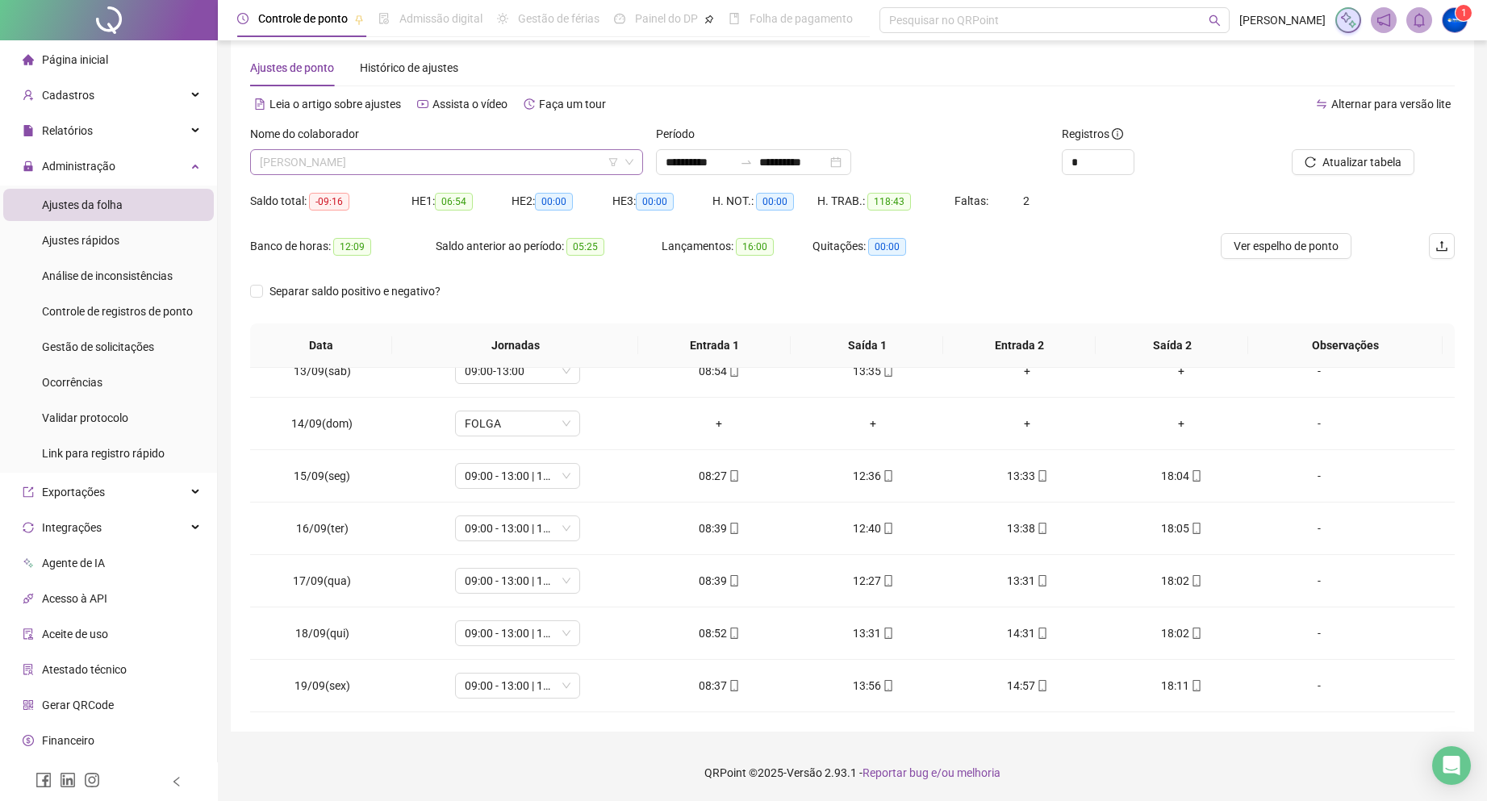
click at [397, 158] on span "[PERSON_NAME]" at bounding box center [446, 162] width 373 height 24
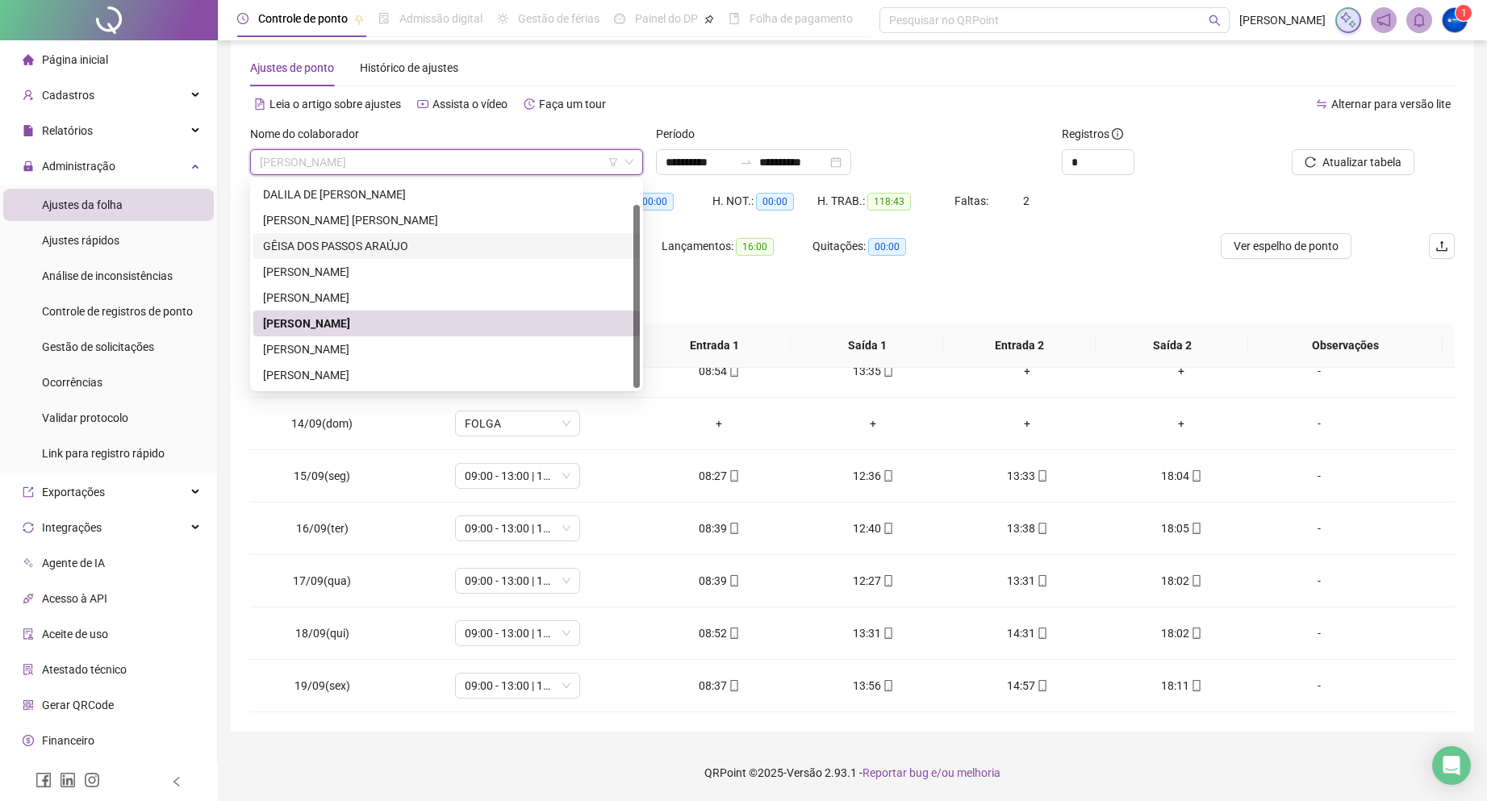
click at [372, 256] on div "GÊISA DOS PASSOS ARAÚJO" at bounding box center [446, 246] width 386 height 26
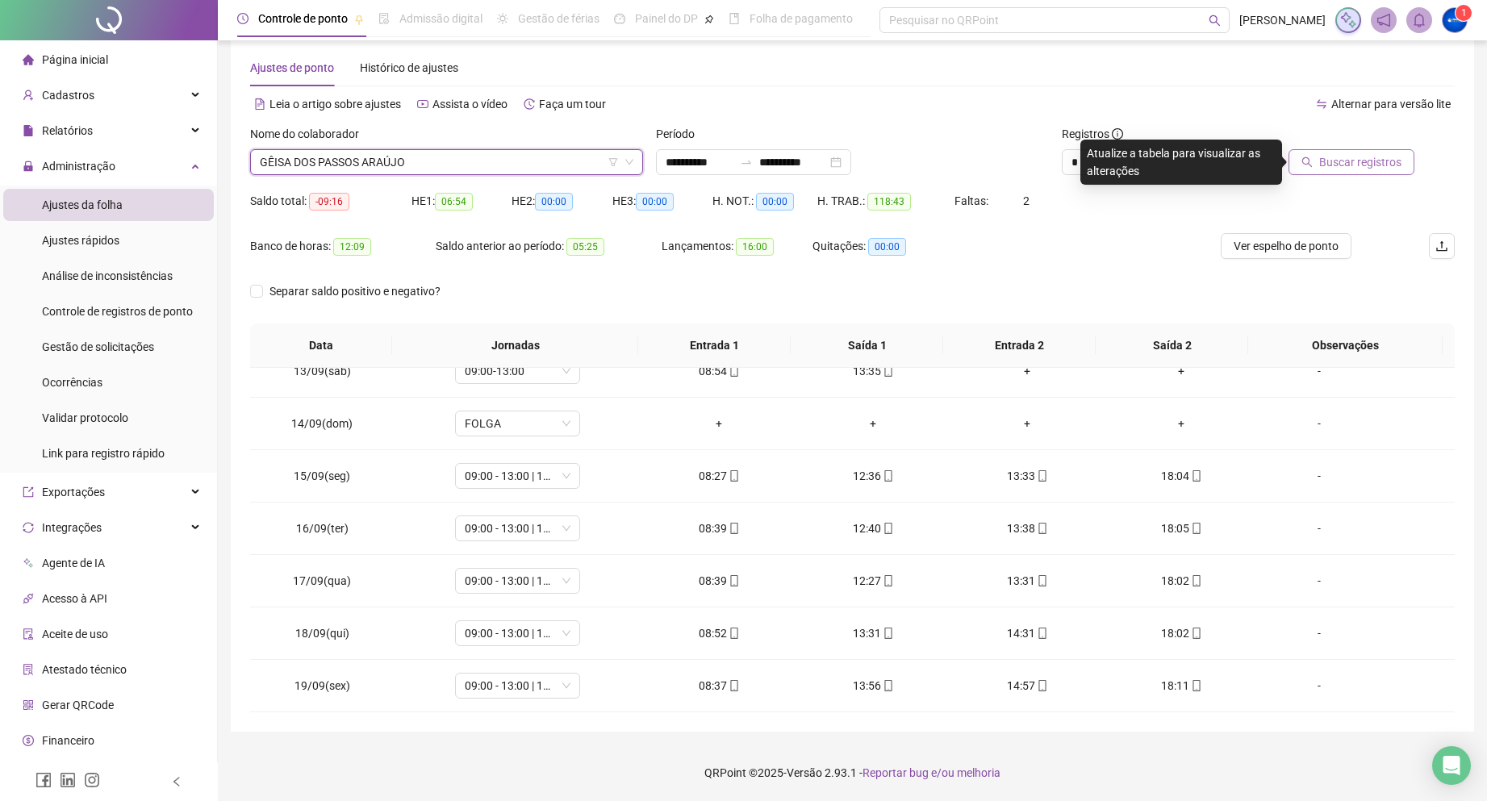
click at [1323, 165] on span "Buscar registros" at bounding box center [1360, 162] width 82 height 18
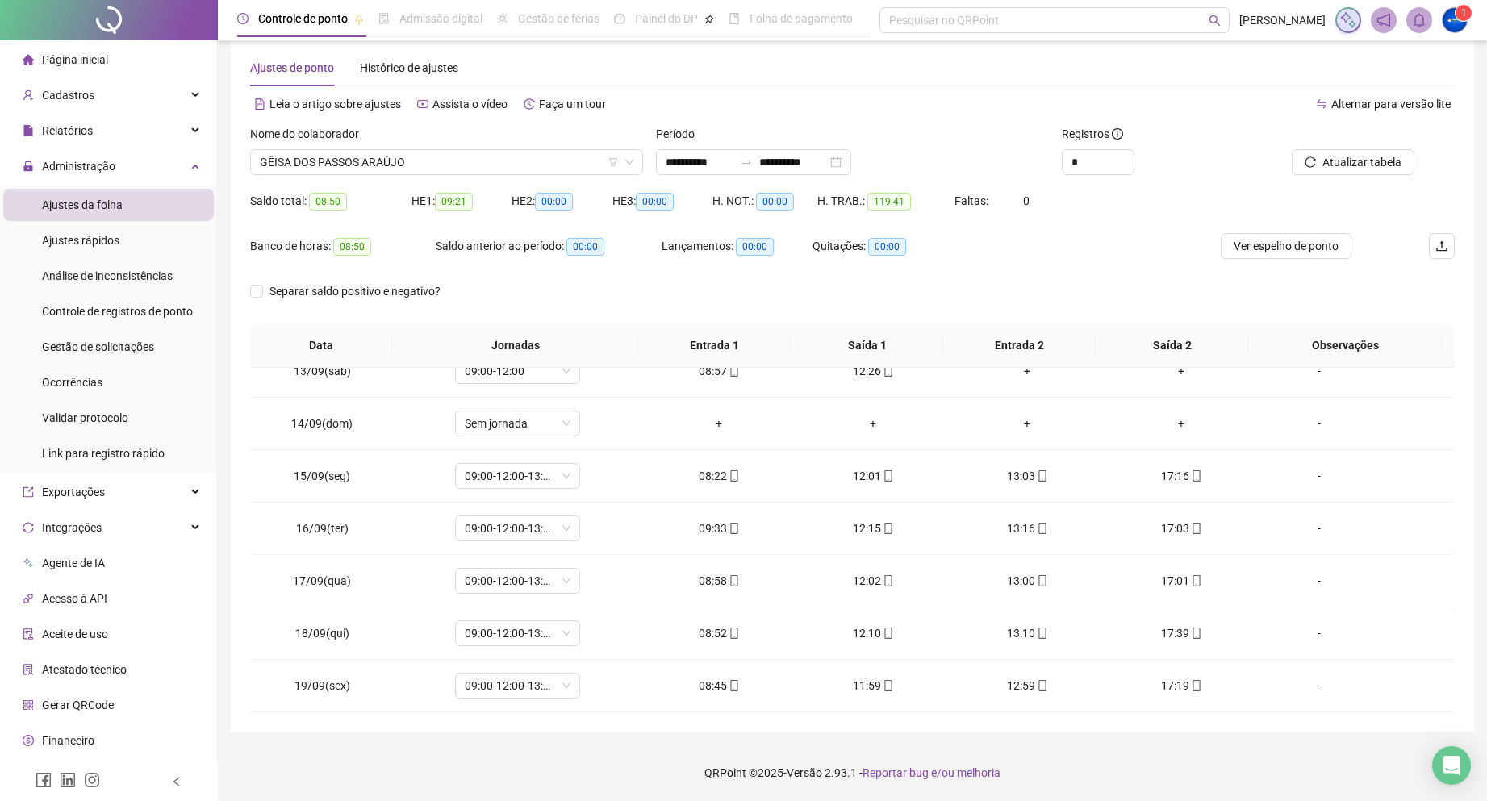
click at [76, 63] on span "Página inicial" at bounding box center [75, 59] width 66 height 13
